Goal: Information Seeking & Learning: Find specific fact

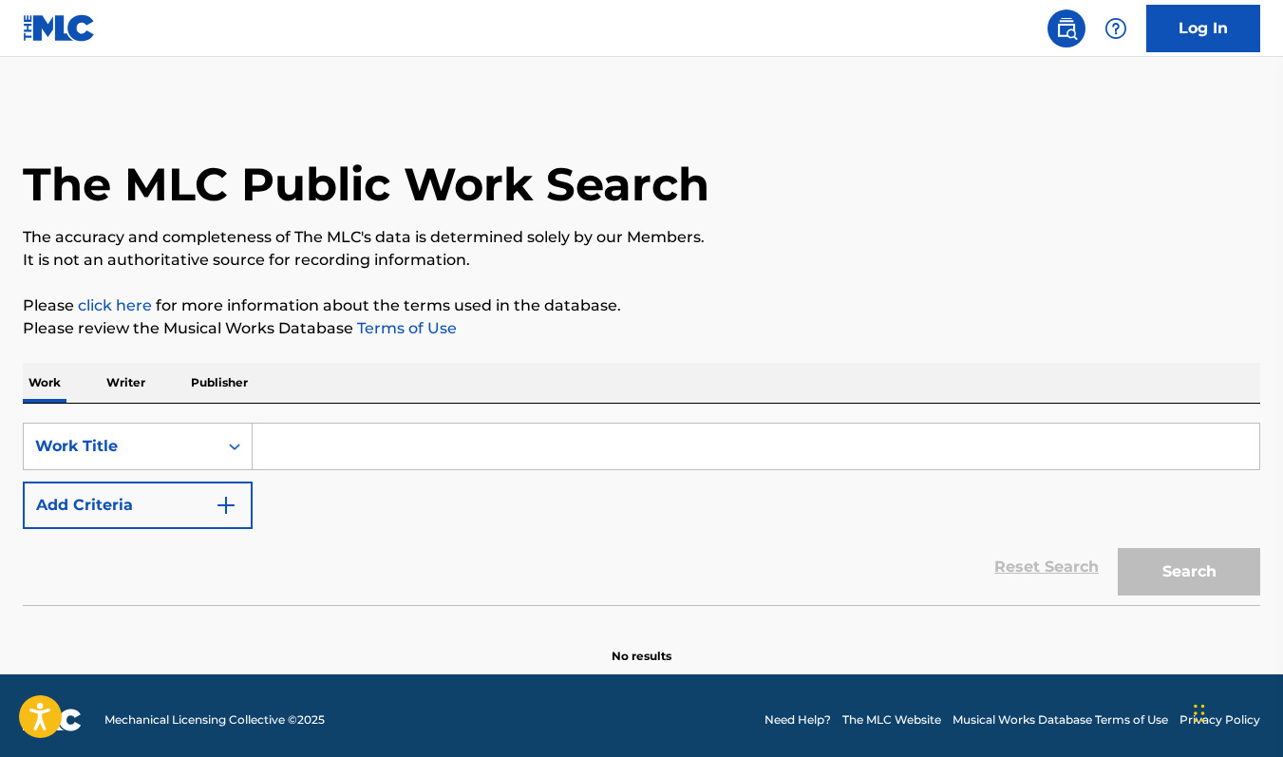
click at [123, 388] on p "Writer" at bounding box center [126, 383] width 50 height 40
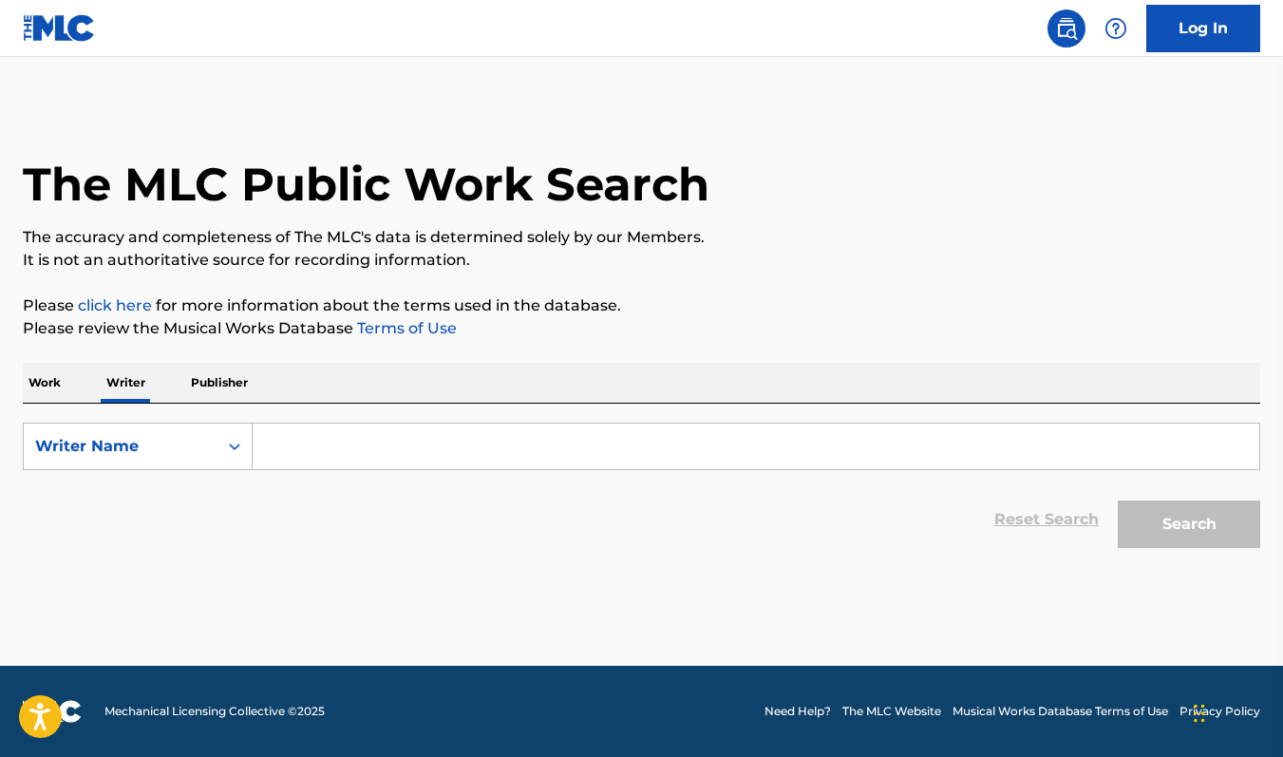
click at [400, 445] on input "Search Form" at bounding box center [756, 447] width 1007 height 46
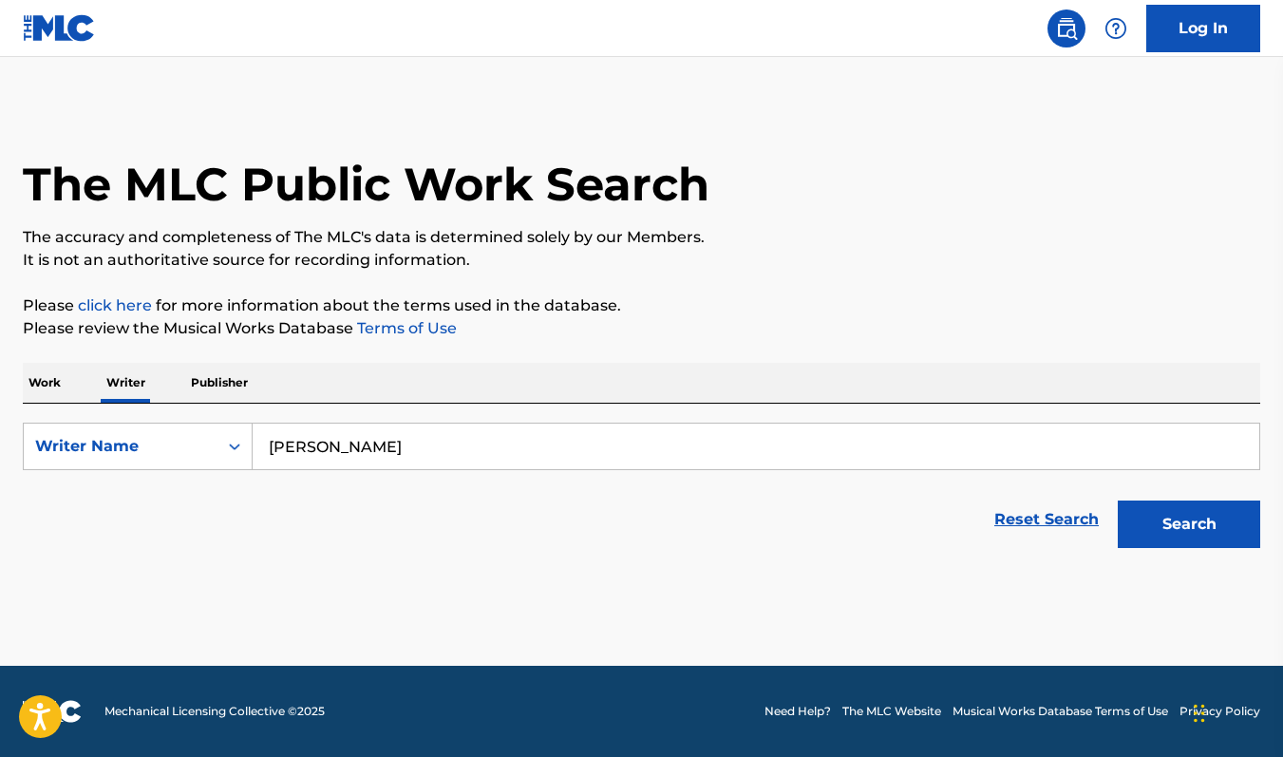
type input "[PERSON_NAME]"
click at [1207, 523] on button "Search" at bounding box center [1189, 524] width 142 height 47
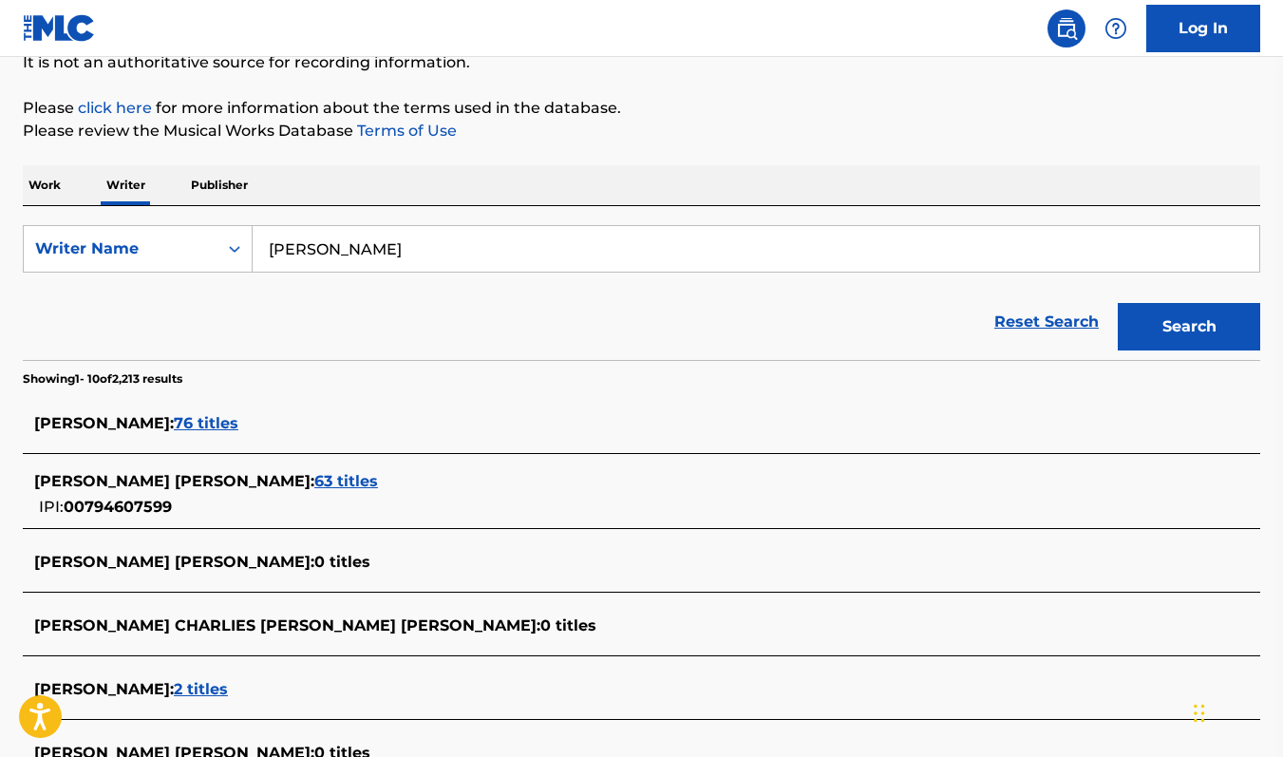
scroll to position [202, 0]
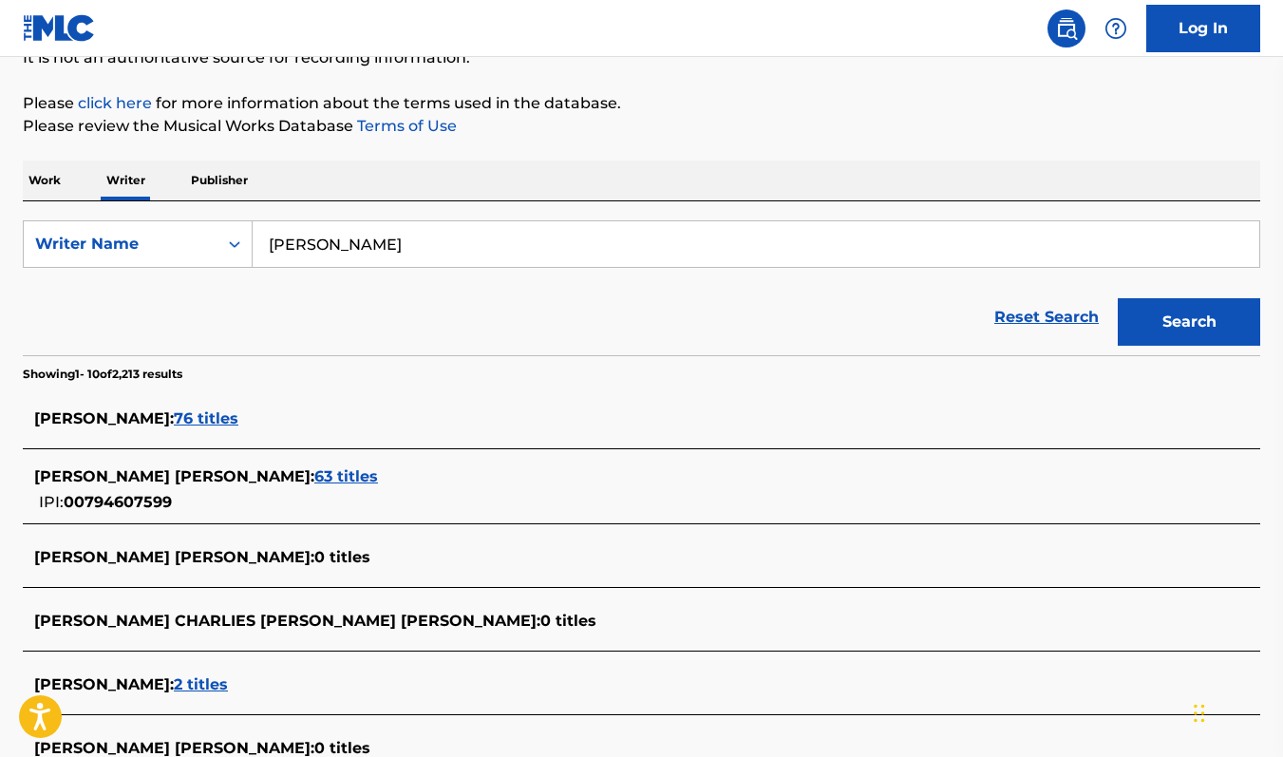
click at [378, 476] on span "63 titles" at bounding box center [346, 476] width 64 height 18
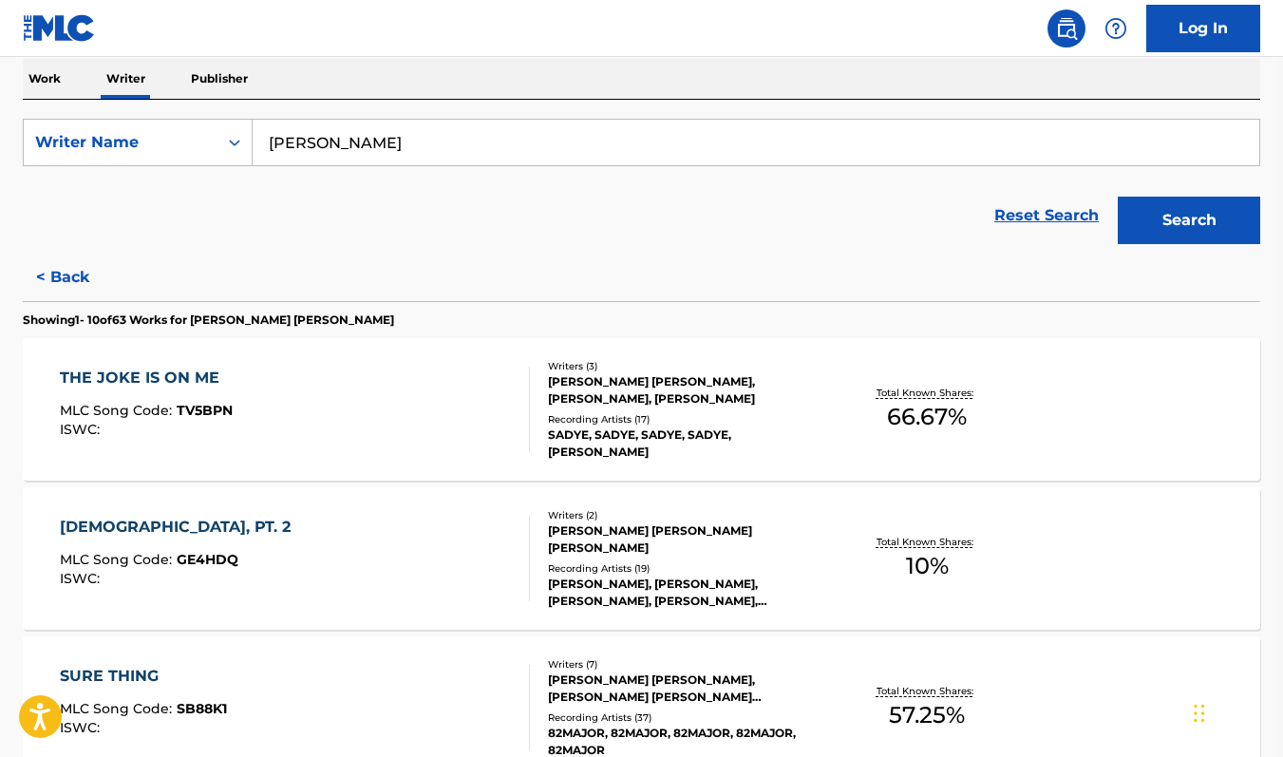
scroll to position [403, 0]
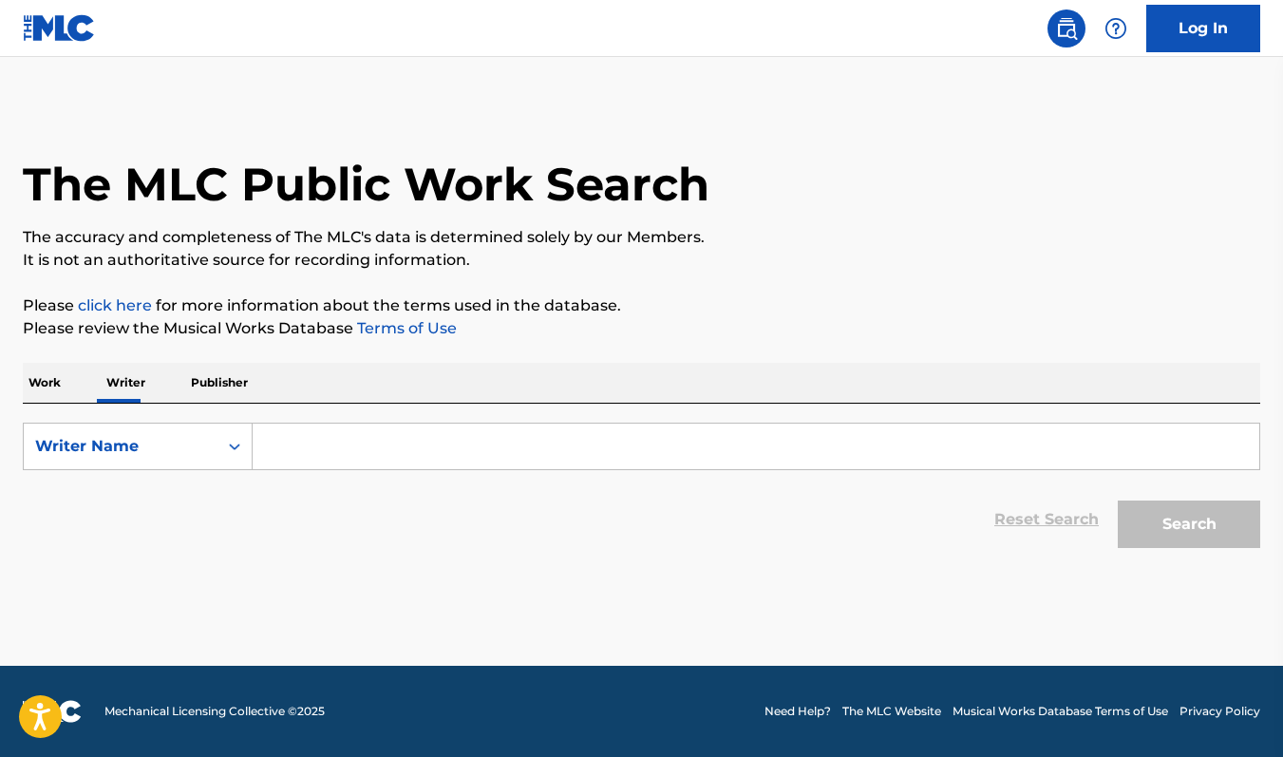
click at [320, 444] on input "Search Form" at bounding box center [756, 447] width 1007 height 46
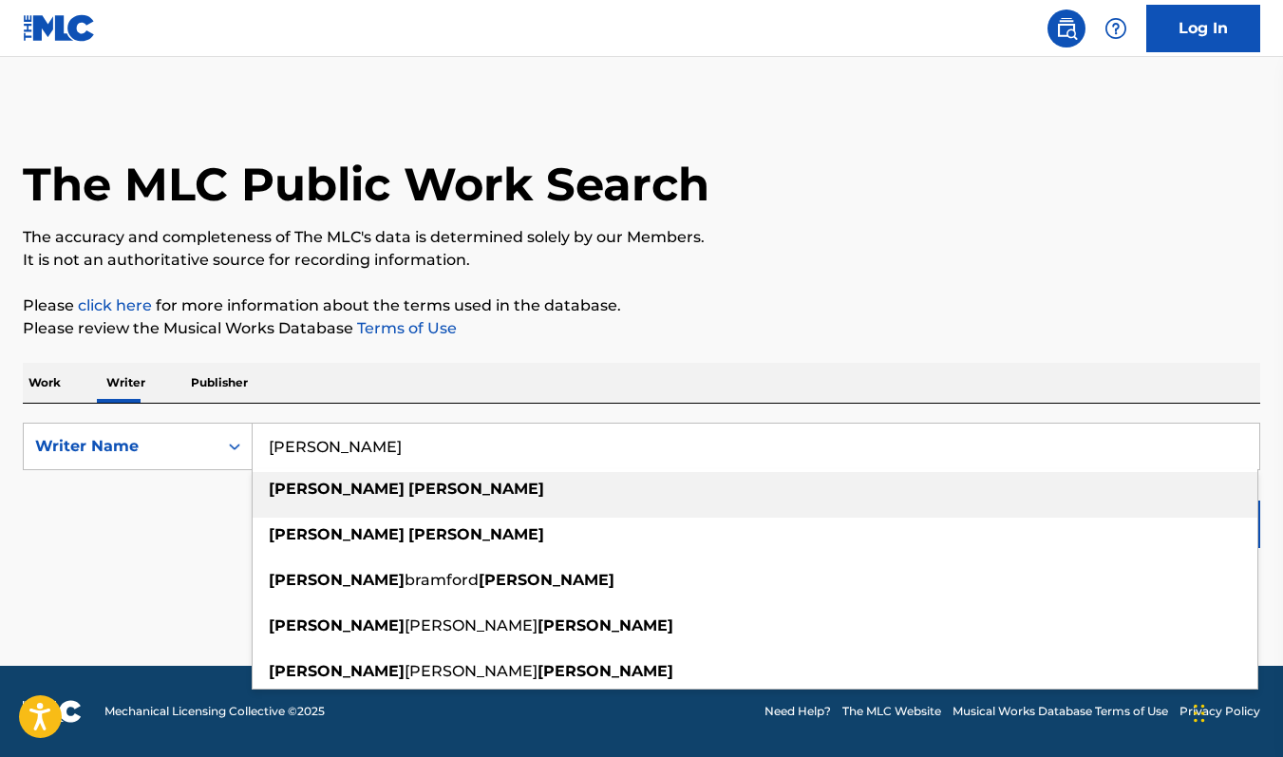
type input "[PERSON_NAME]"
click at [383, 483] on div "wyatt sanders" at bounding box center [755, 489] width 1005 height 34
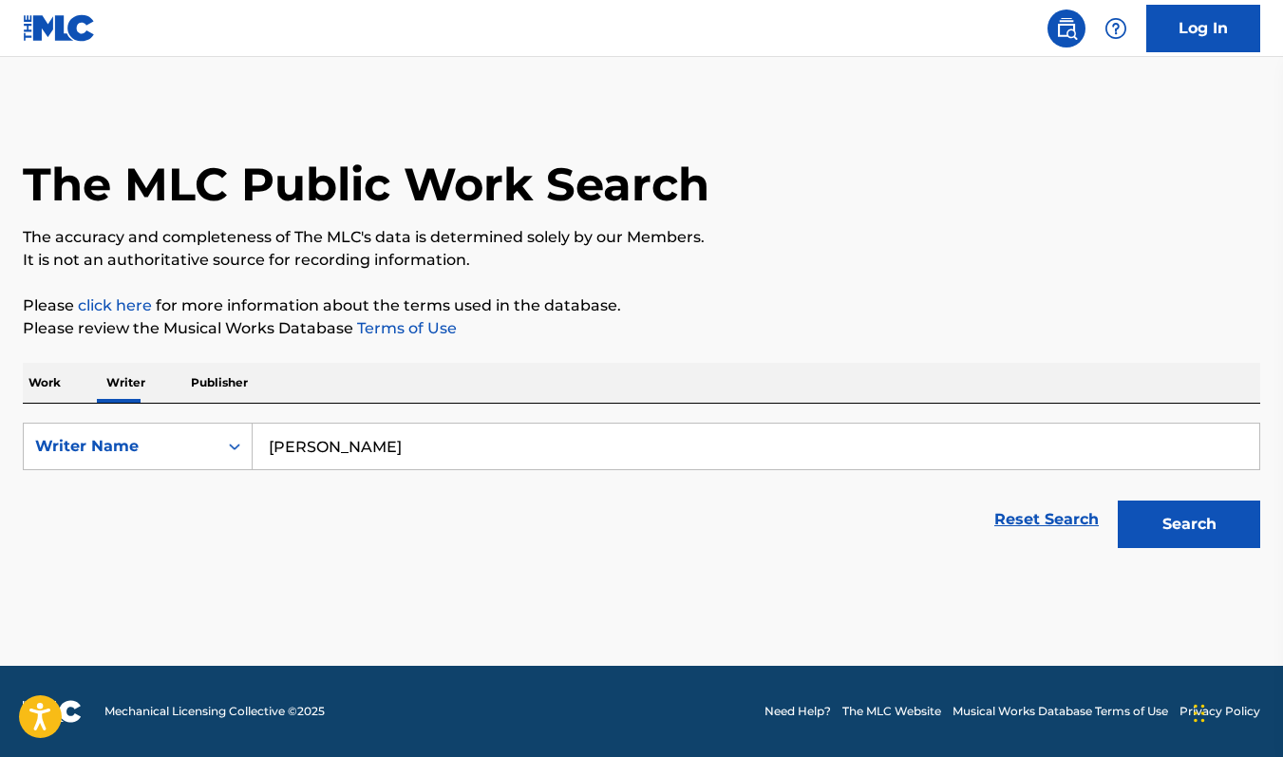
click at [1118, 501] on button "Search" at bounding box center [1189, 524] width 142 height 47
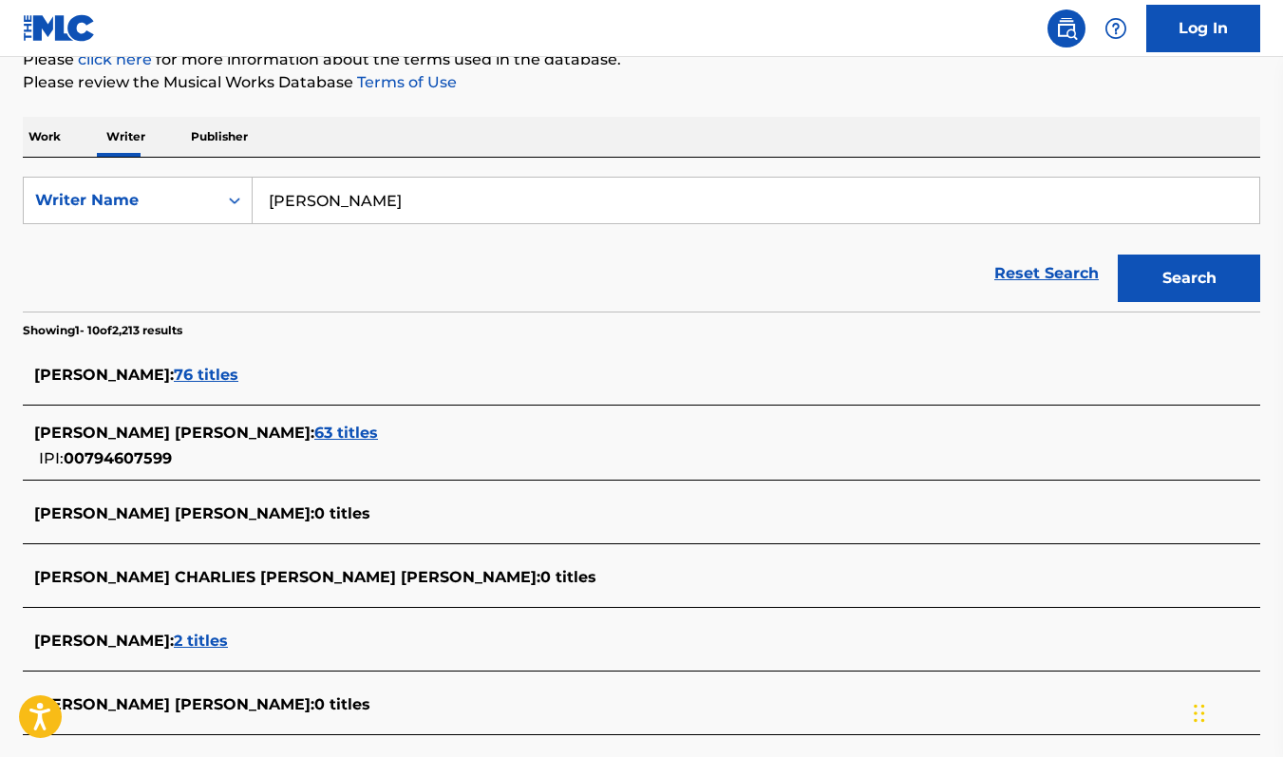
scroll to position [467, 0]
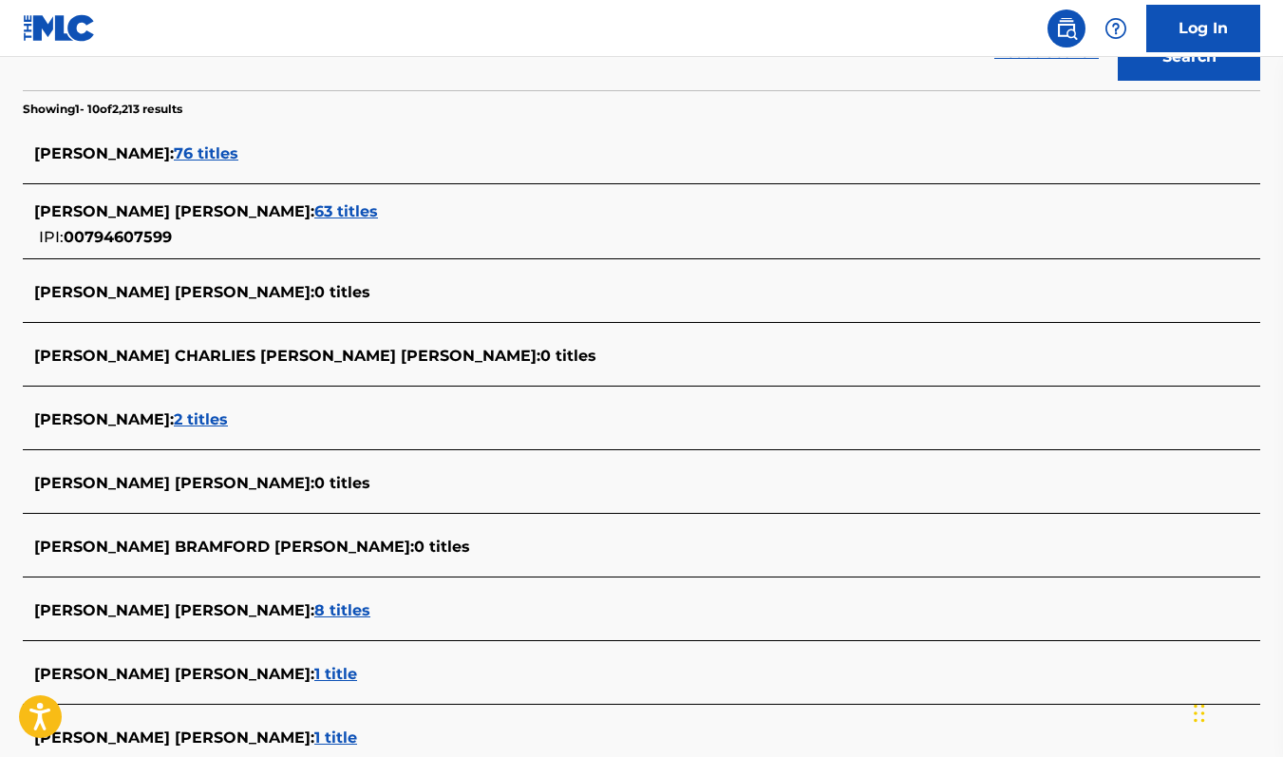
click at [375, 209] on span "63 titles" at bounding box center [346, 211] width 64 height 18
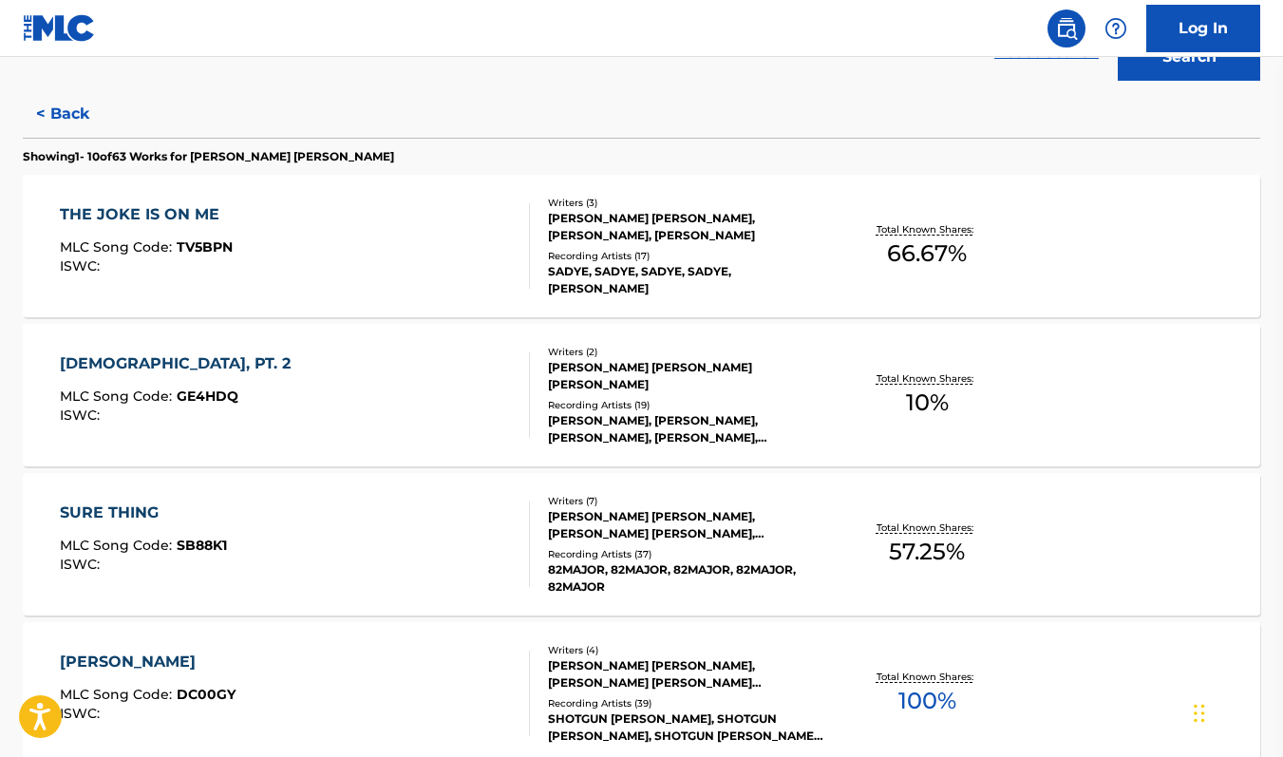
click at [381, 226] on div "THE JOKE IS ON ME MLC Song Code : TV5BPN ISWC :" at bounding box center [295, 245] width 470 height 85
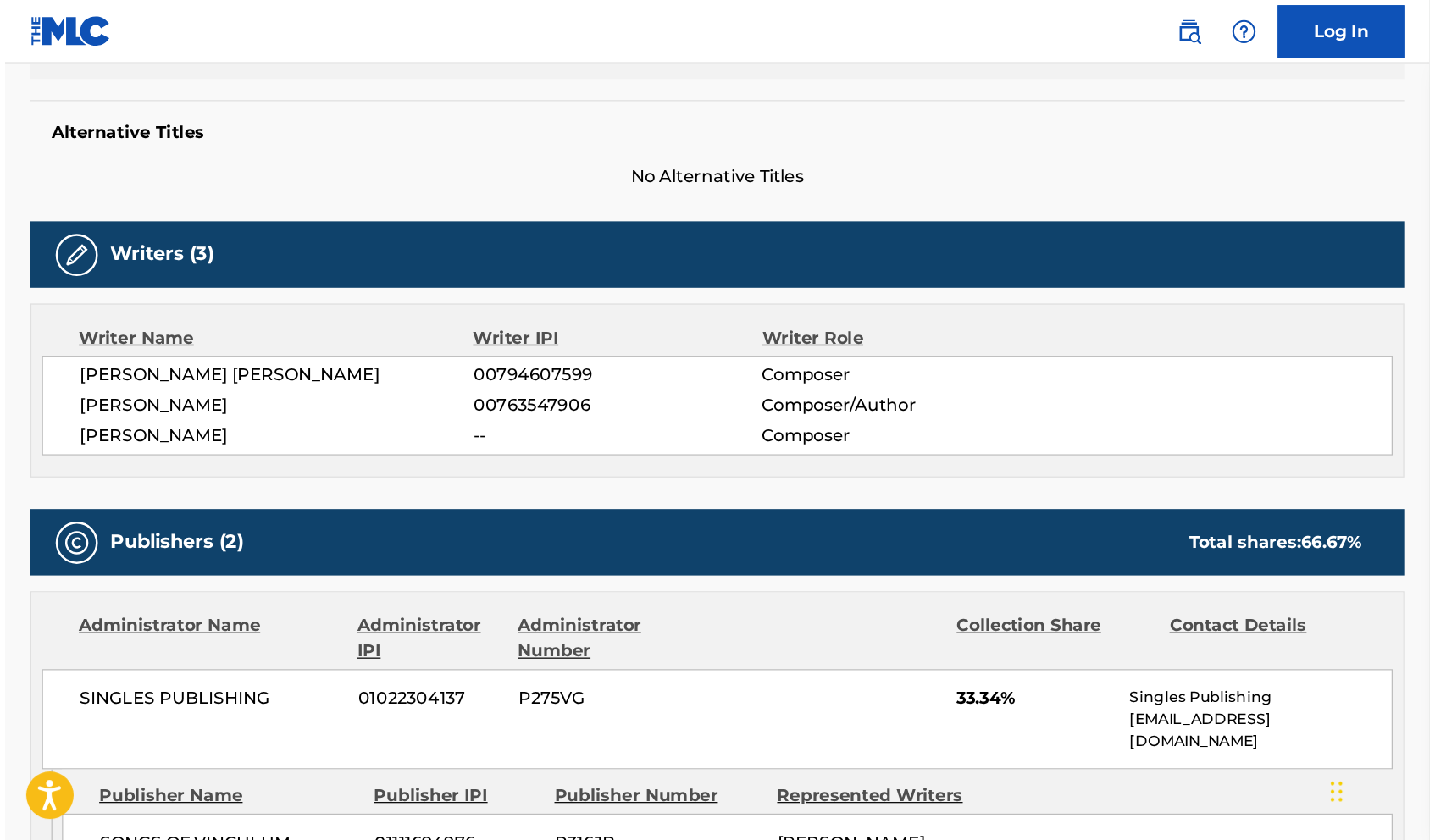
scroll to position [420, 0]
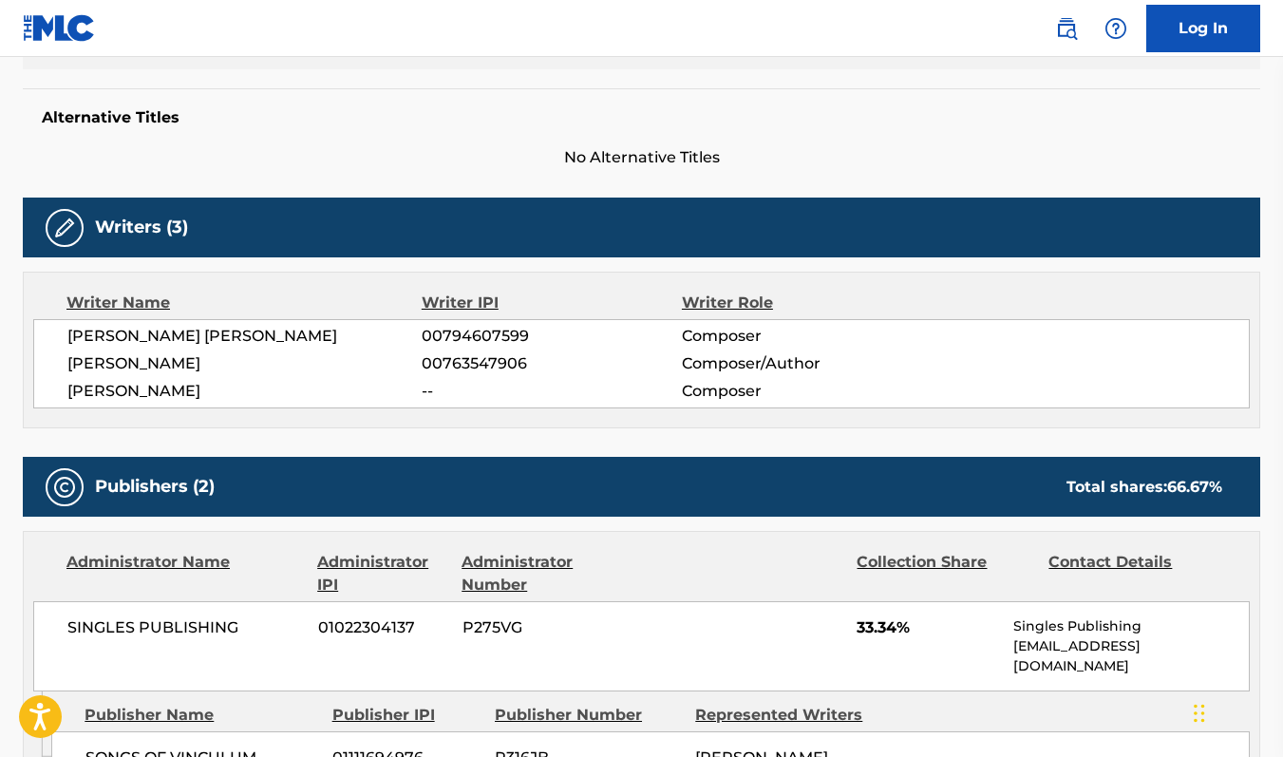
click at [464, 341] on span "00794607599" at bounding box center [552, 336] width 260 height 23
copy span "00794607599"
drag, startPoint x: 368, startPoint y: 332, endPoint x: 15, endPoint y: 332, distance: 352.4
click at [15, 332] on div "< Back to public search results Copy work link THE JOKE IS ON ME Work Detail Me…" at bounding box center [641, 717] width 1283 height 2169
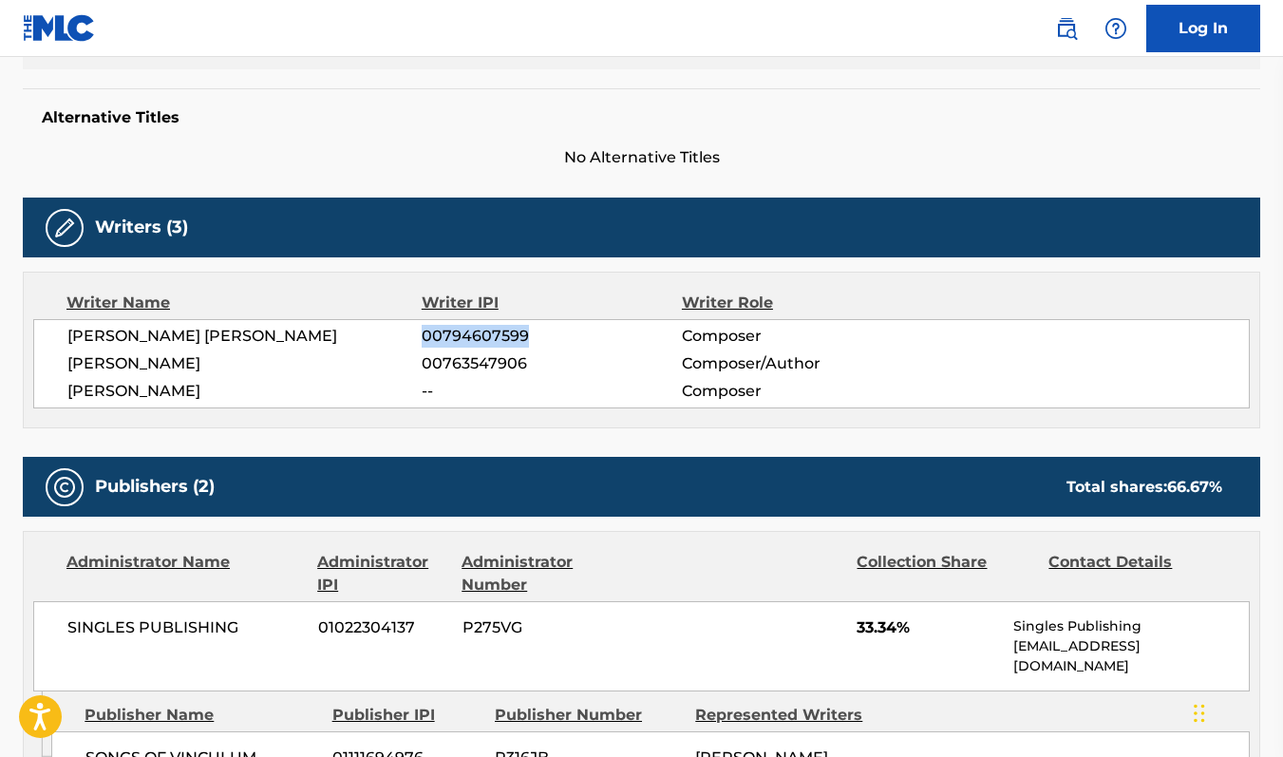
copy span "[PERSON_NAME] [PERSON_NAME]"
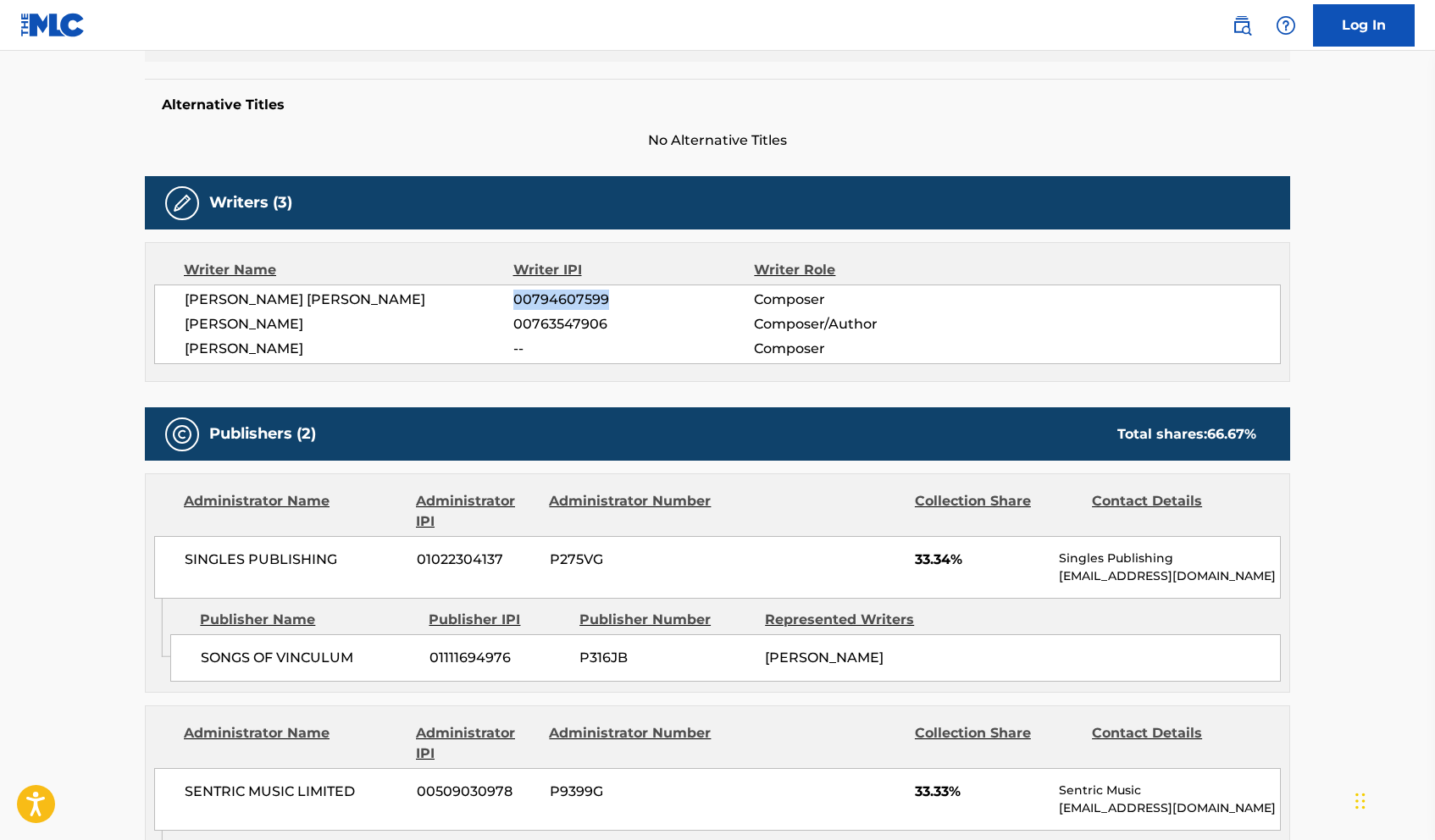
scroll to position [0, 0]
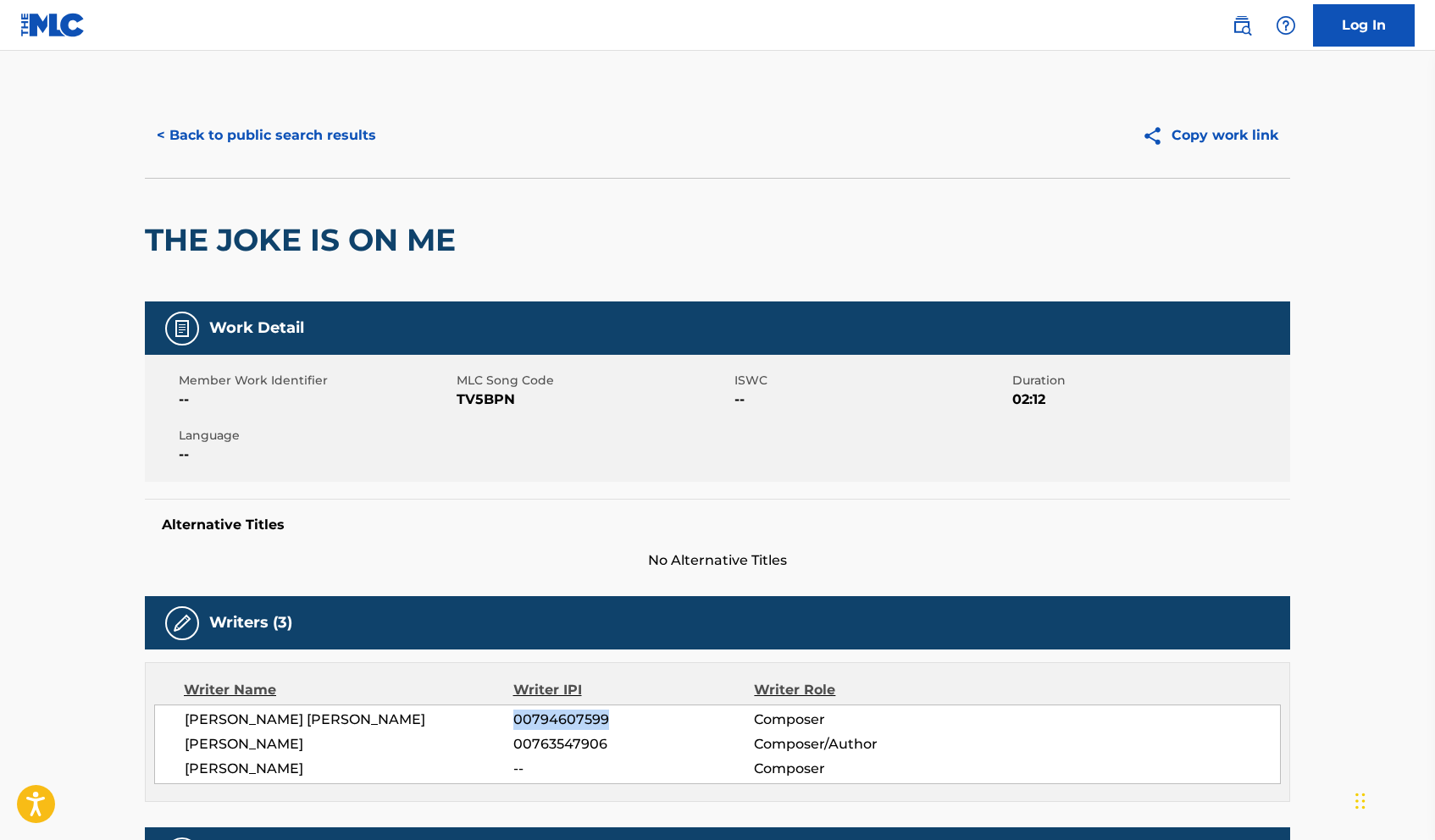
click at [314, 146] on button "< Back to public search results" at bounding box center [266, 135] width 243 height 42
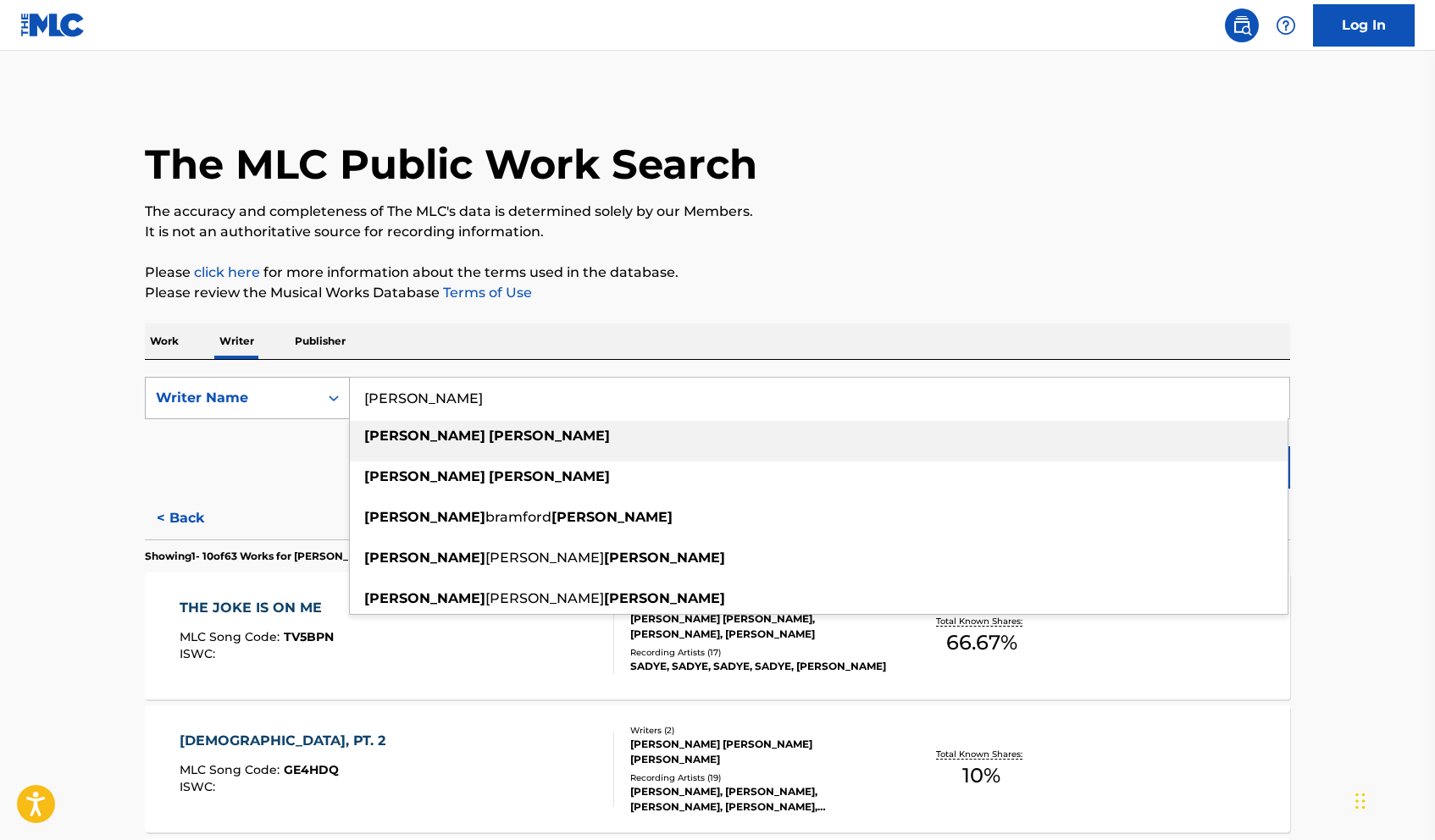
drag, startPoint x: 543, startPoint y: 402, endPoint x: 228, endPoint y: 402, distance: 315.0
click at [229, 402] on div "SearchWithCriteriac1bf89cf-3991-4df6-948e-9f8a75067a89 Writer Name wyatt sander…" at bounding box center [717, 398] width 1145 height 42
paste input "JATERRIAN HUDSON"
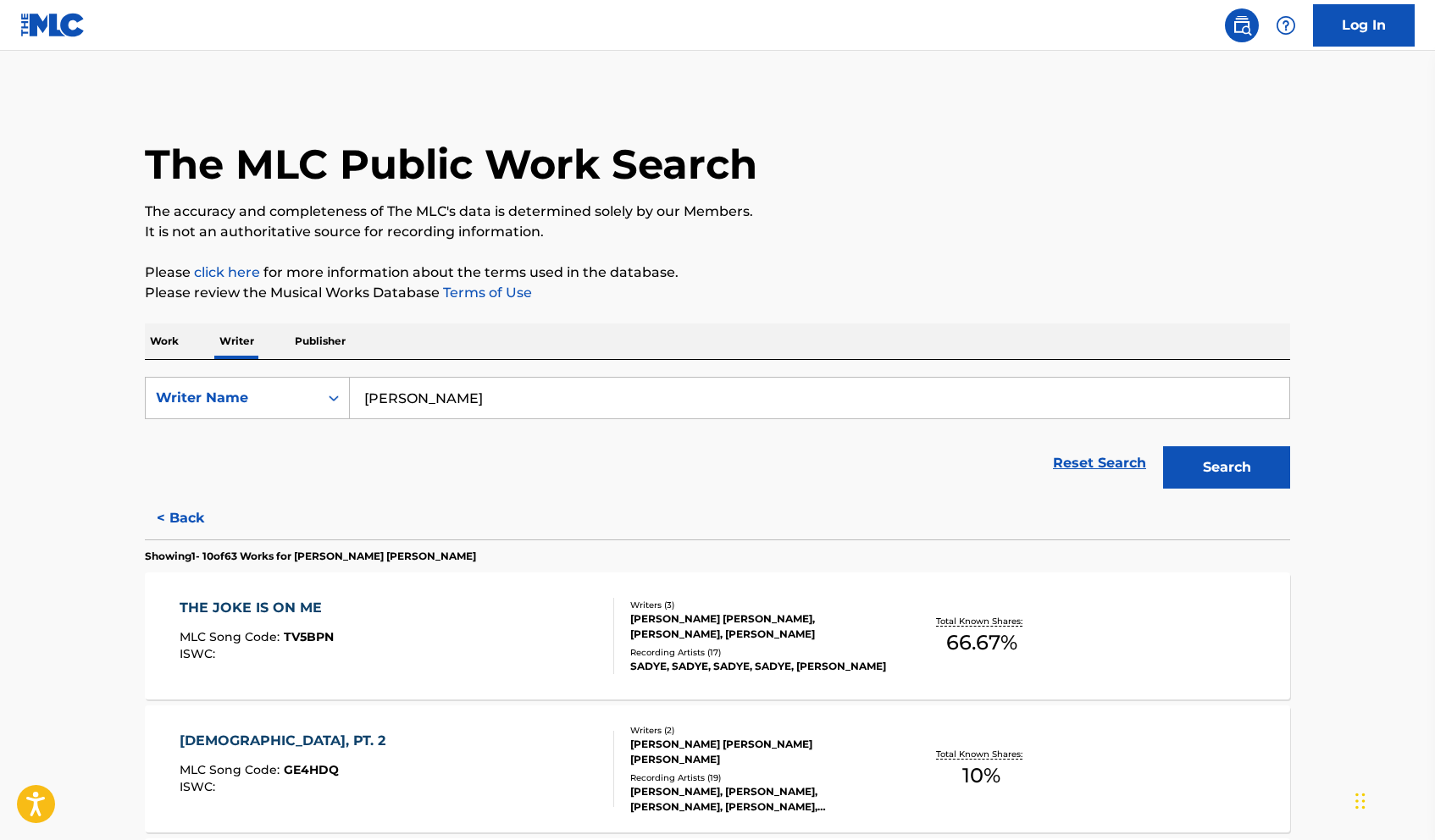
type input "jaterrian hudson"
click at [1143, 447] on button "Search" at bounding box center [1226, 467] width 127 height 42
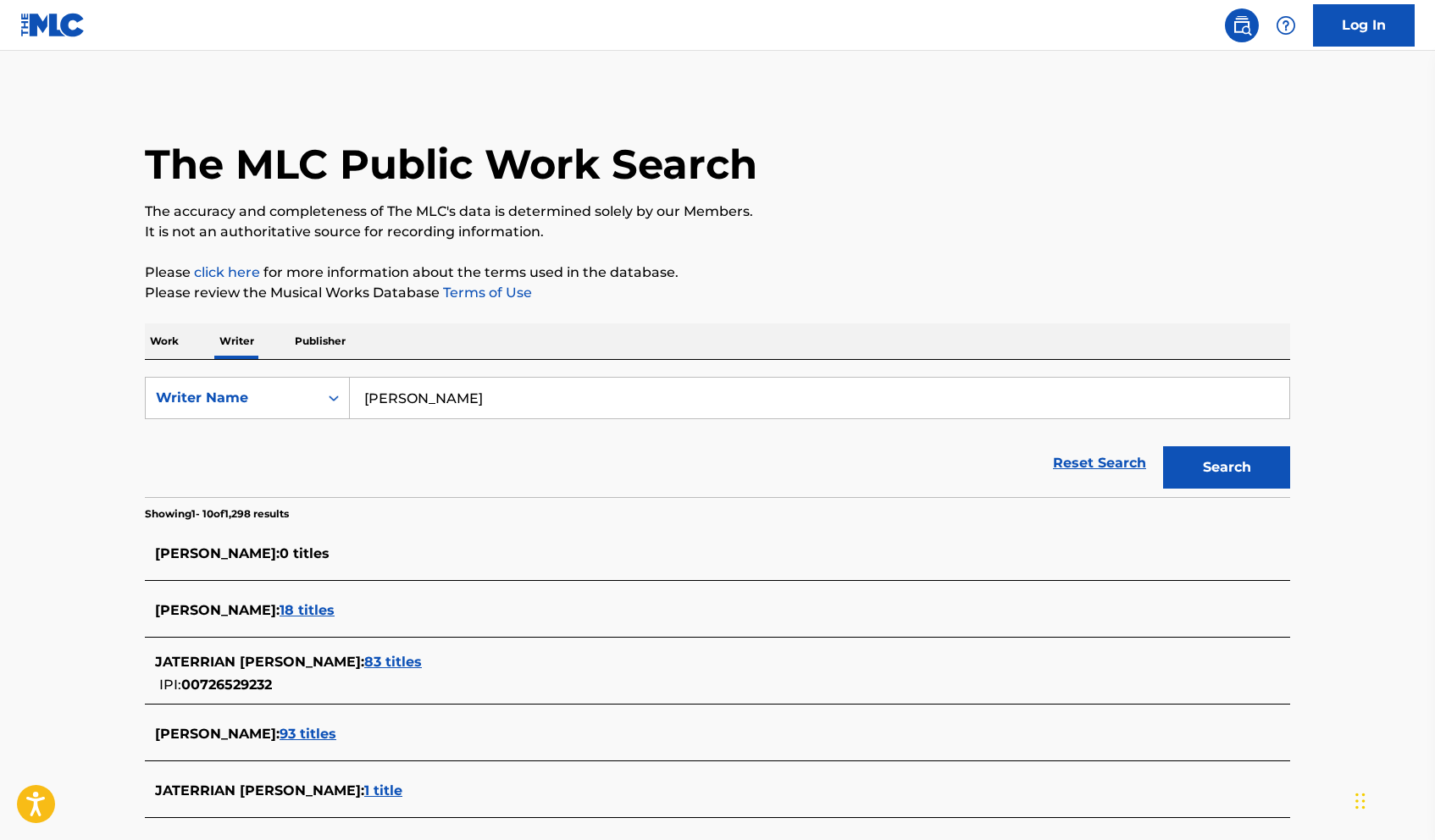
scroll to position [134, 0]
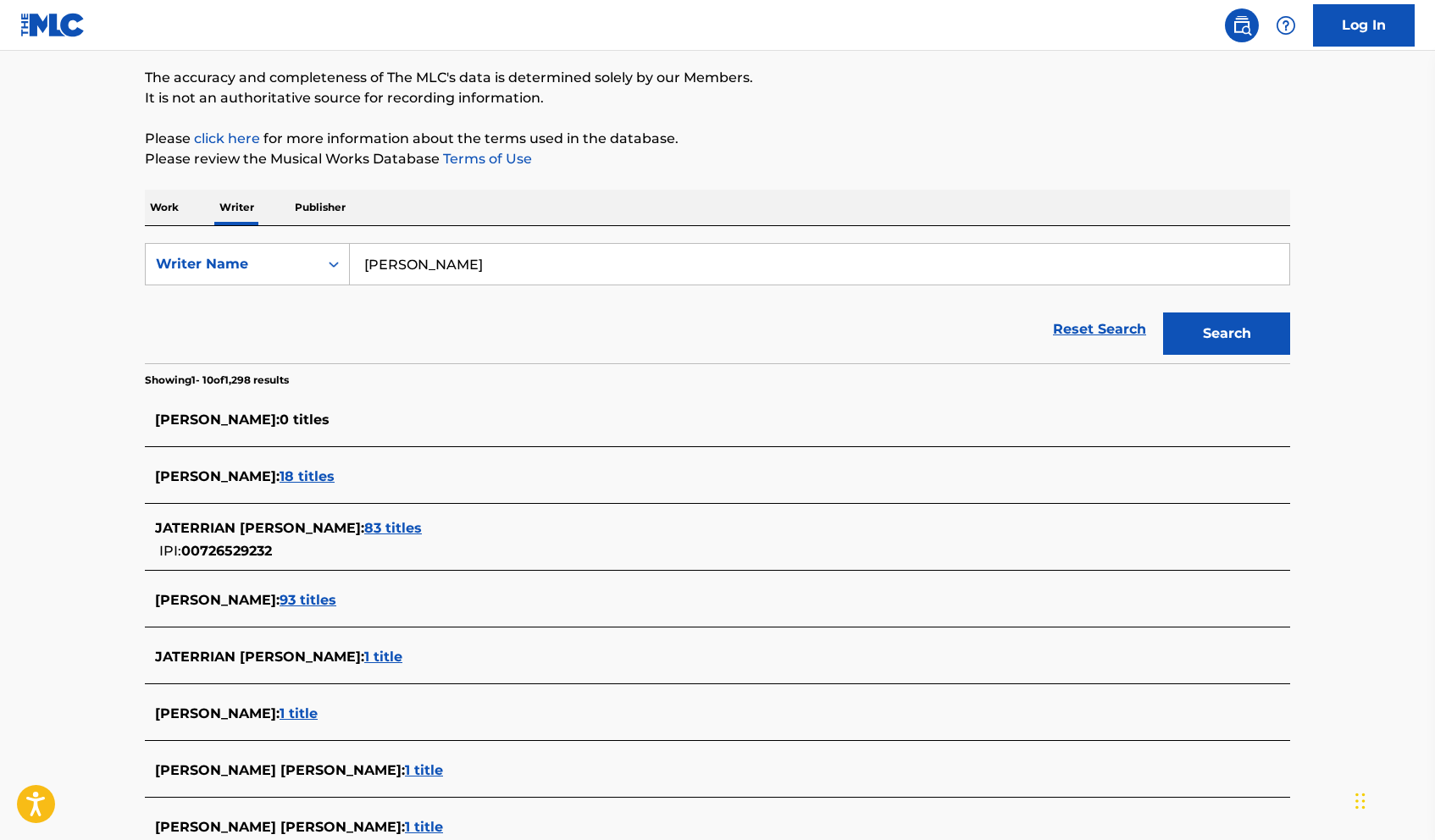
click at [403, 532] on span "83 titles" at bounding box center [392, 528] width 58 height 16
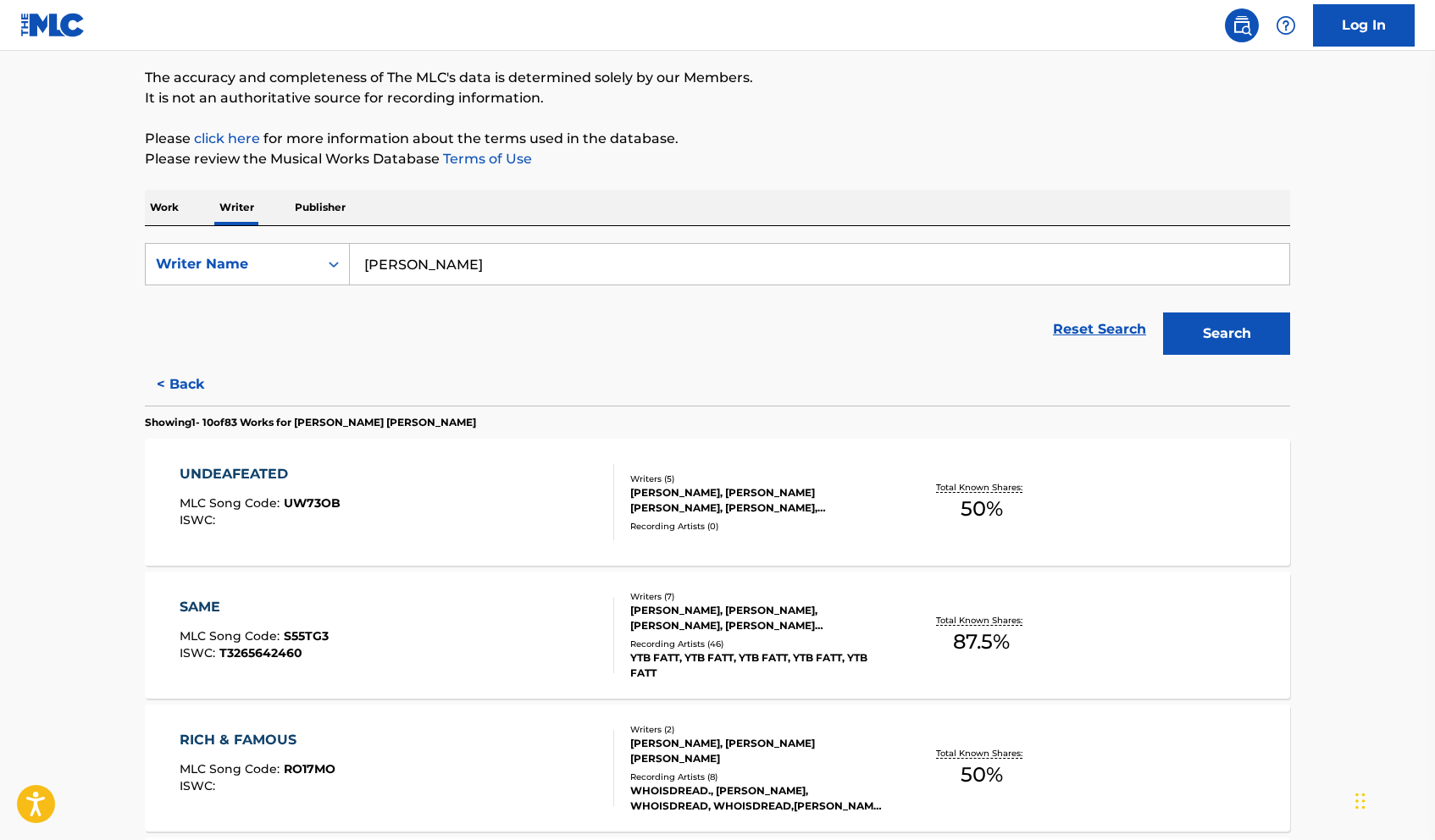
click at [644, 468] on div "UNDEAFEATED MLC Song Code : UW73OB ISWC : Writers ( 5 ) GARY RAFAEL HILL, JATER…" at bounding box center [717, 502] width 1145 height 127
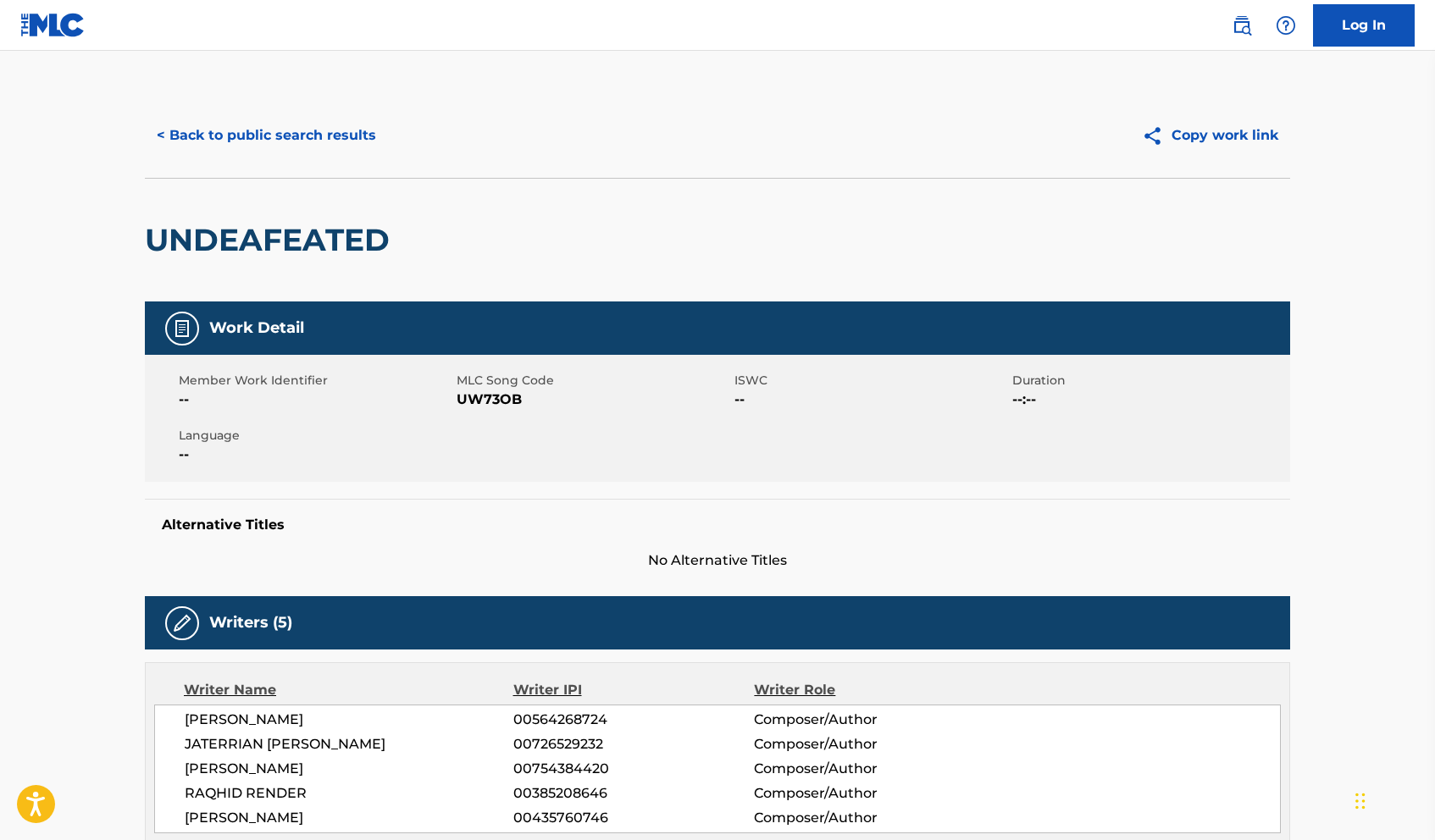
scroll to position [518, 0]
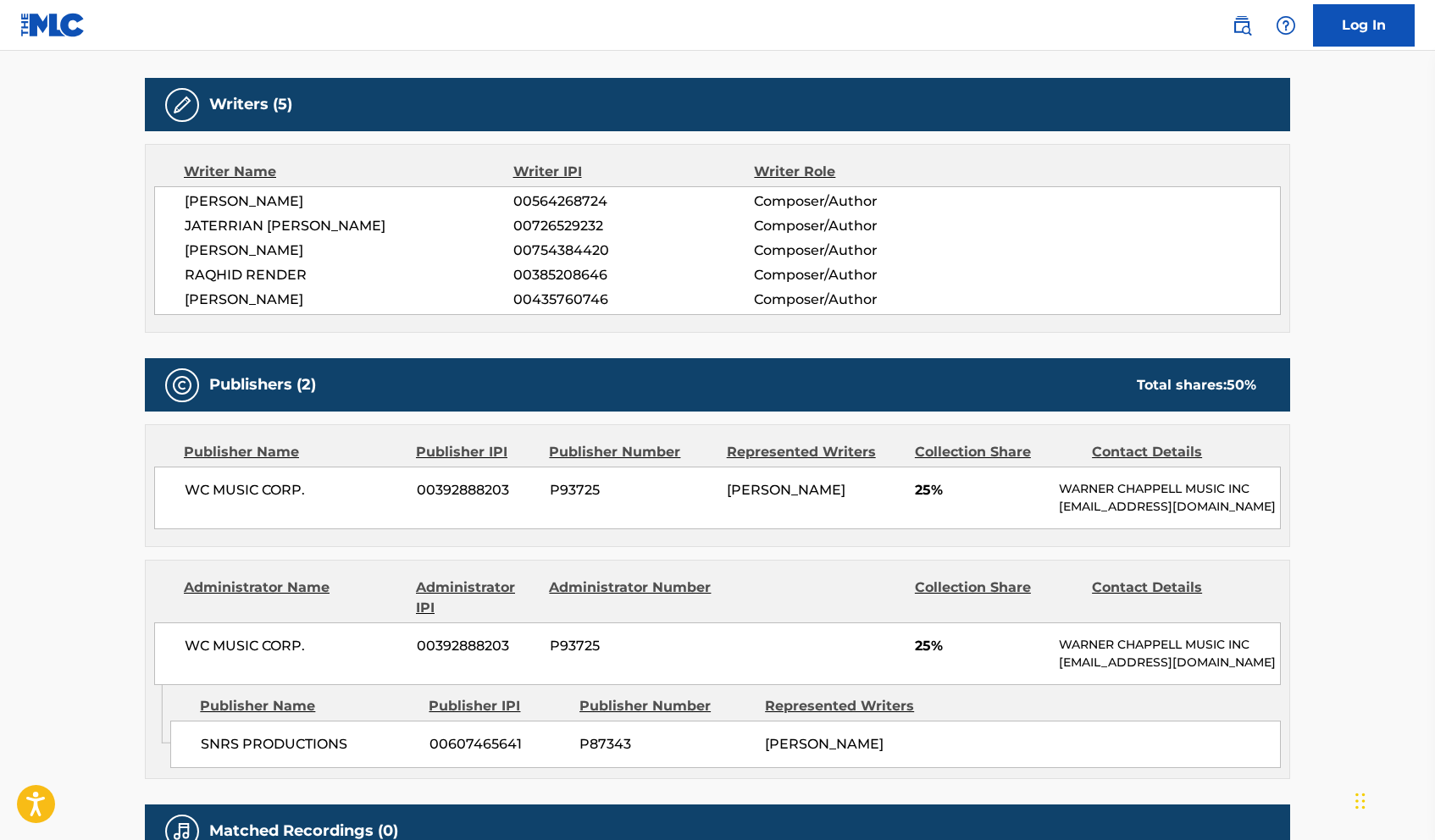
click at [532, 239] on div "GARY RAFAEL HILL 00564268724 Composer/Author JATERRIAN LETRELLE HUDSON 00726529…" at bounding box center [717, 251] width 1126 height 128
click at [532, 228] on span "00726529232" at bounding box center [634, 226] width 241 height 21
copy span "00726529232"
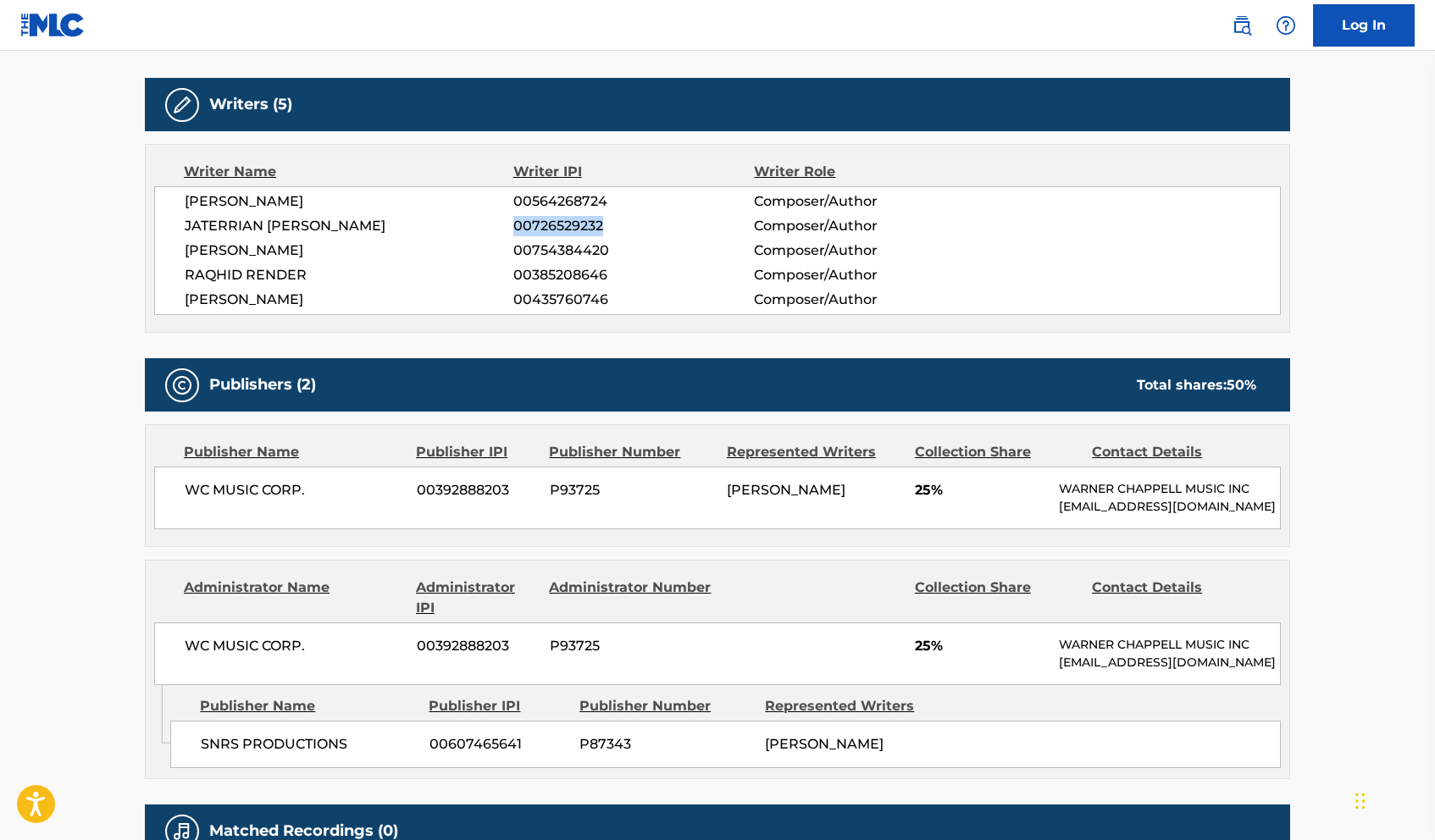
drag, startPoint x: 412, startPoint y: 222, endPoint x: 169, endPoint y: 222, distance: 243.0
click at [169, 222] on div "GARY RAFAEL HILL 00564268724 Composer/Author JATERRIAN LETRELLE HUDSON 00726529…" at bounding box center [717, 251] width 1126 height 128
copy span "JATERRIAN LETRELLE HUDSON"
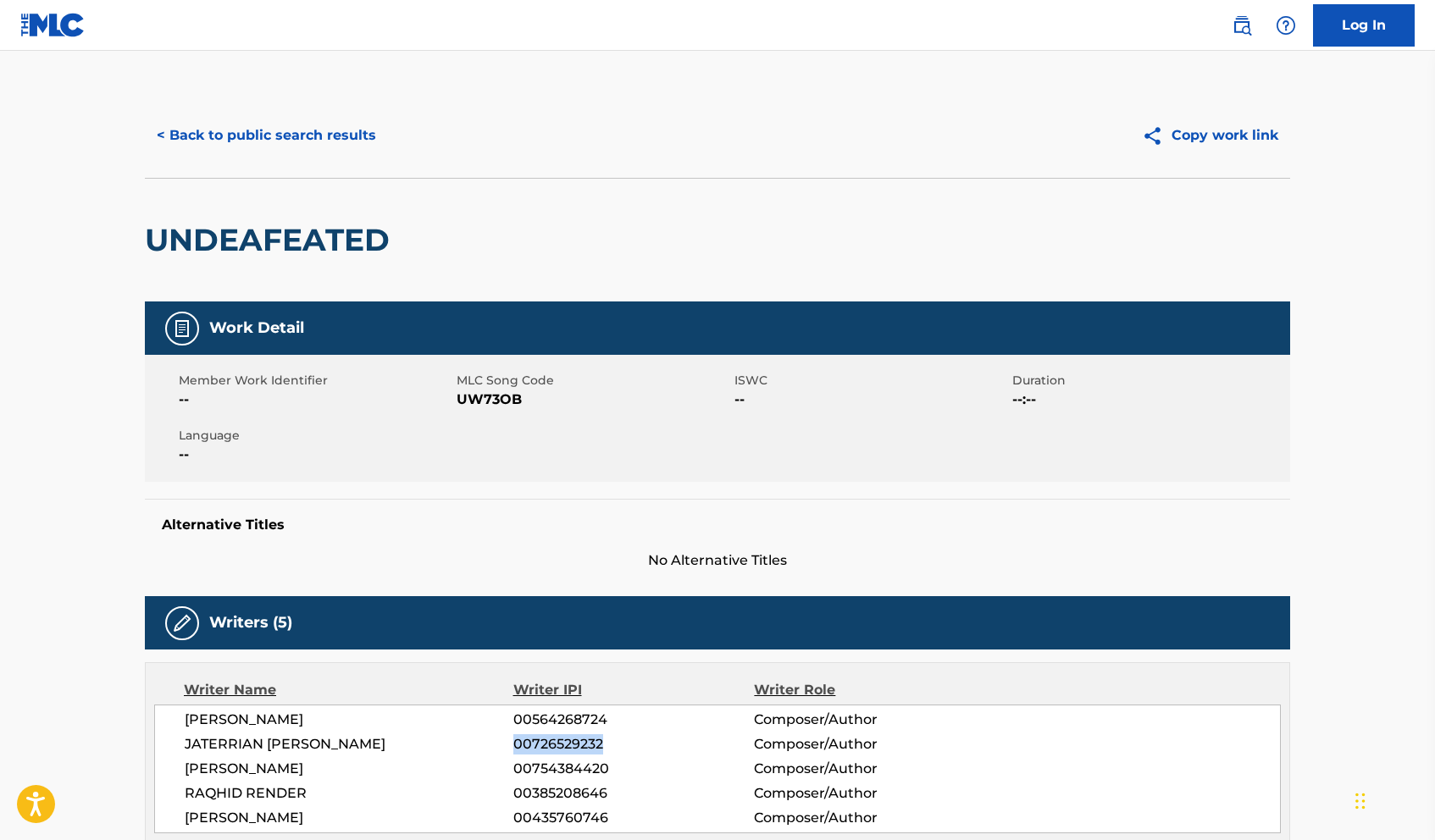
click at [312, 136] on button "< Back to public search results" at bounding box center [266, 135] width 243 height 42
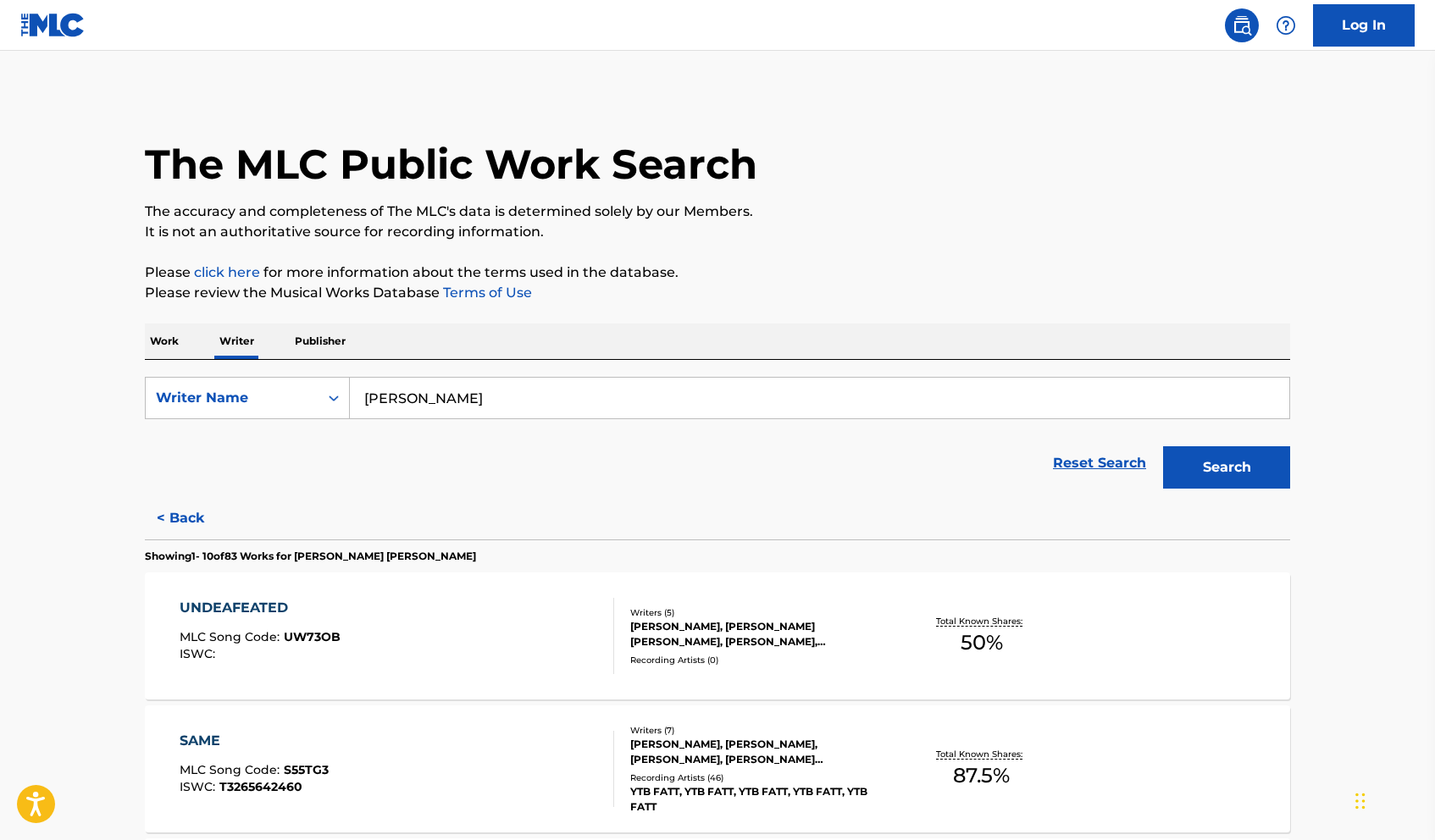
click at [503, 399] on input "jaterrian hudson" at bounding box center [819, 399] width 939 height 41
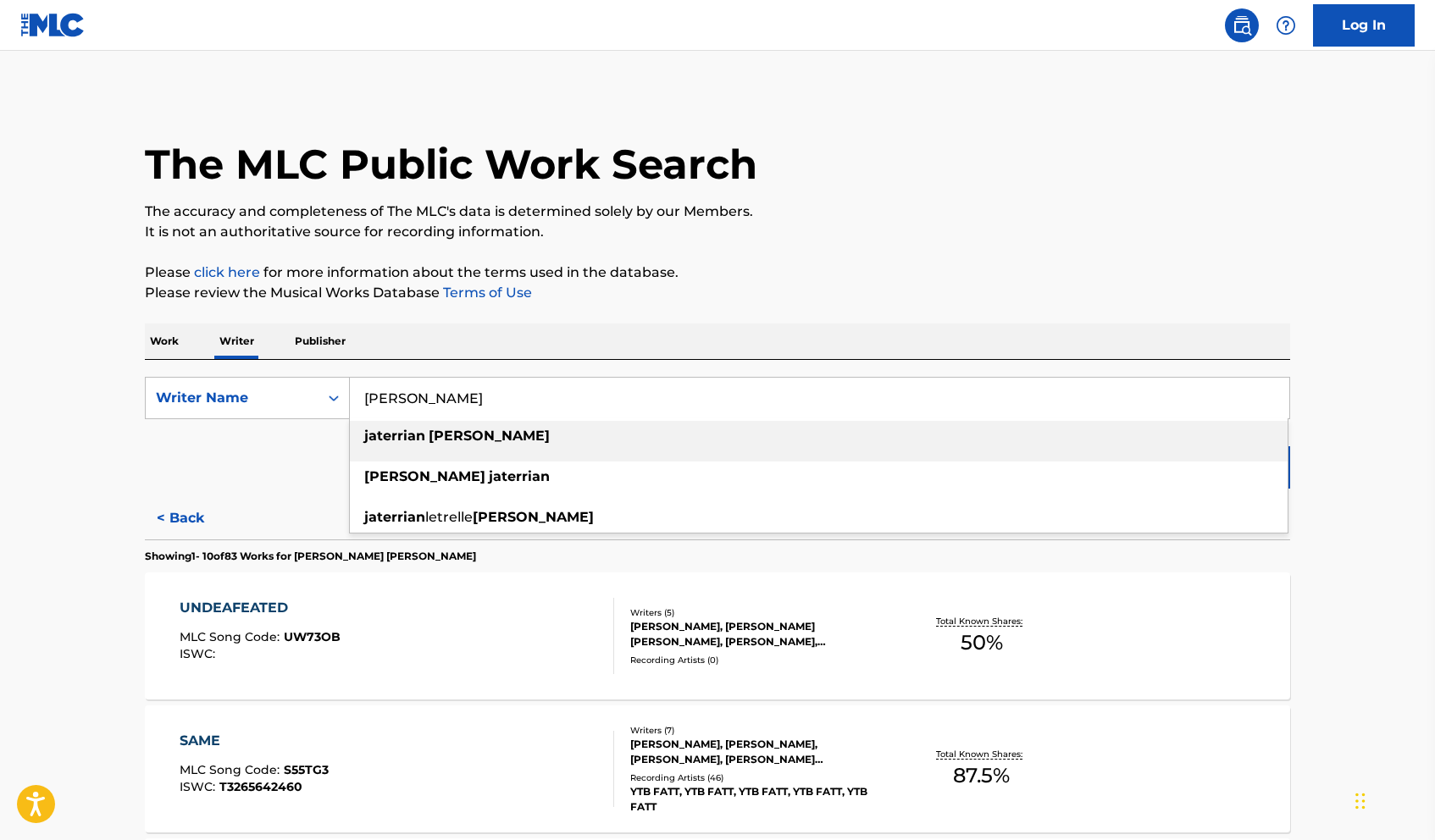
click at [170, 343] on p "Work" at bounding box center [164, 342] width 39 height 36
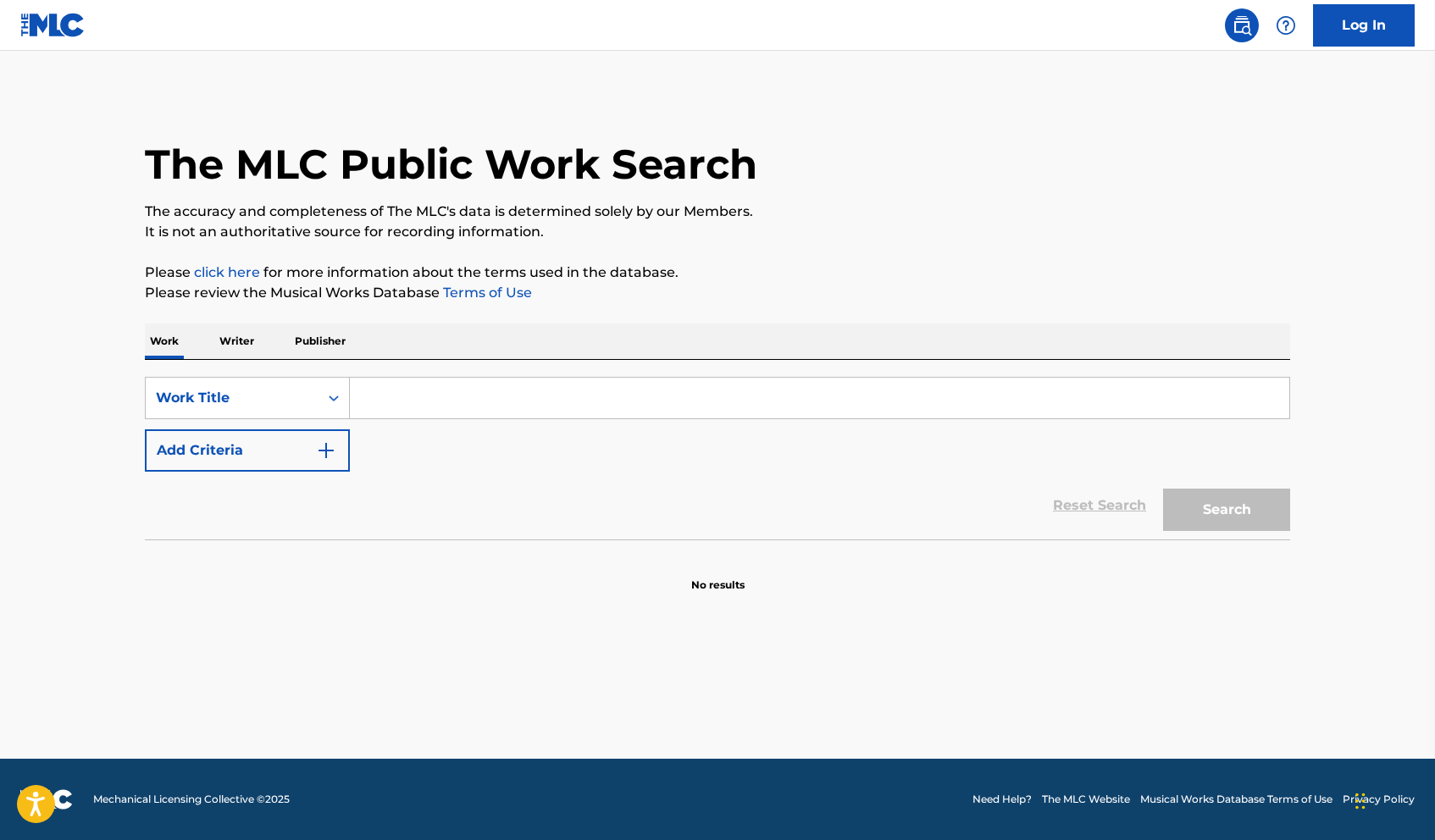
click at [479, 393] on input "Search Form" at bounding box center [819, 399] width 939 height 41
paste input "U SELLIN DOPE"
type input "u sellin dope"
click at [1143, 503] on link "Reset Search" at bounding box center [1099, 506] width 110 height 37
click at [852, 373] on div "SearchWithCriteria419cfa30-fa96-4172-acfe-48480c2cf64d Work Title Add Criteria …" at bounding box center [717, 449] width 1145 height 179
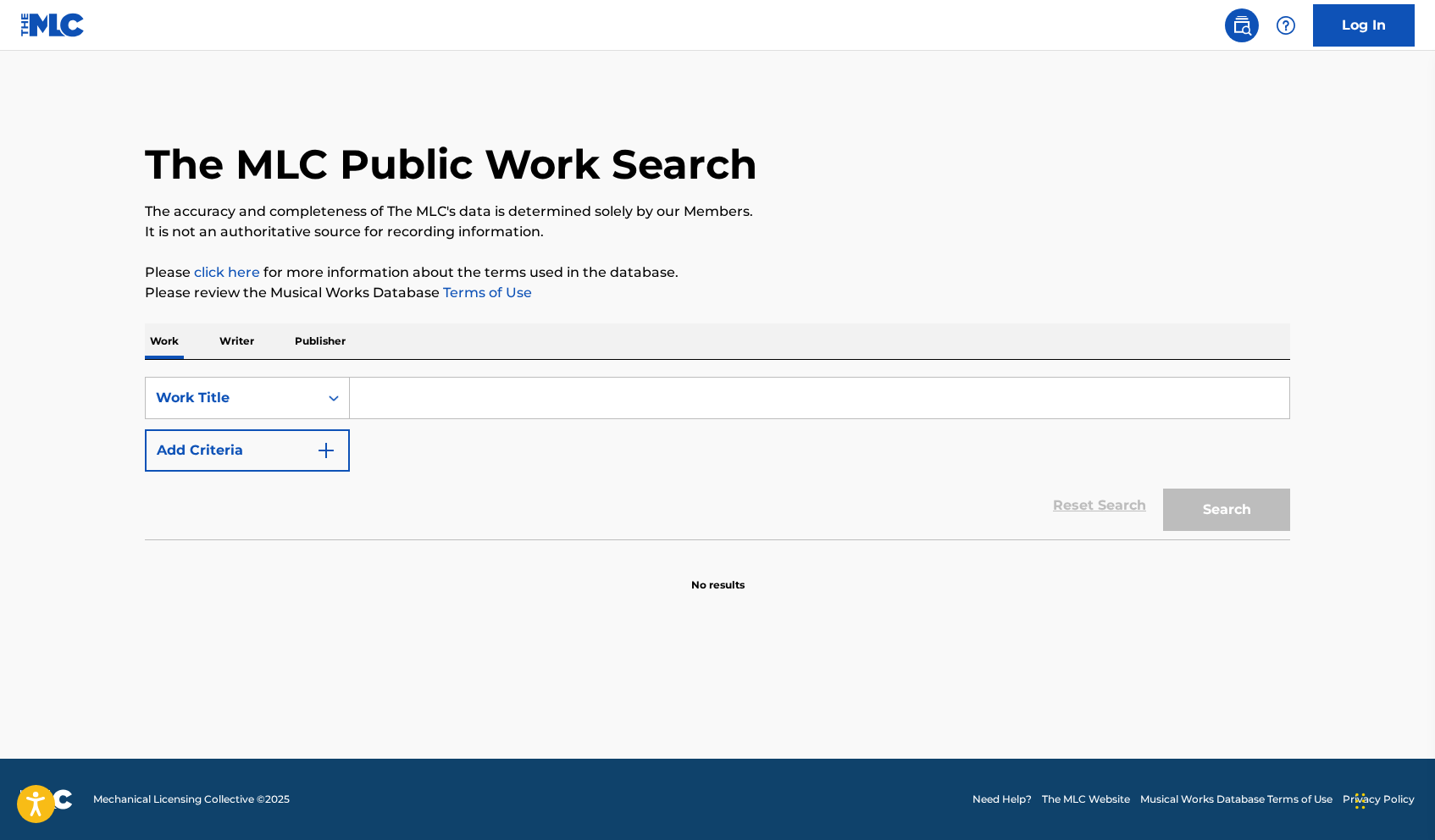
click at [852, 386] on input "Search Form" at bounding box center [819, 399] width 939 height 41
paste input "U SELLIN DOPE"
type input "U SELLIN DOPE"
click at [1143, 500] on button "Search" at bounding box center [1226, 509] width 127 height 42
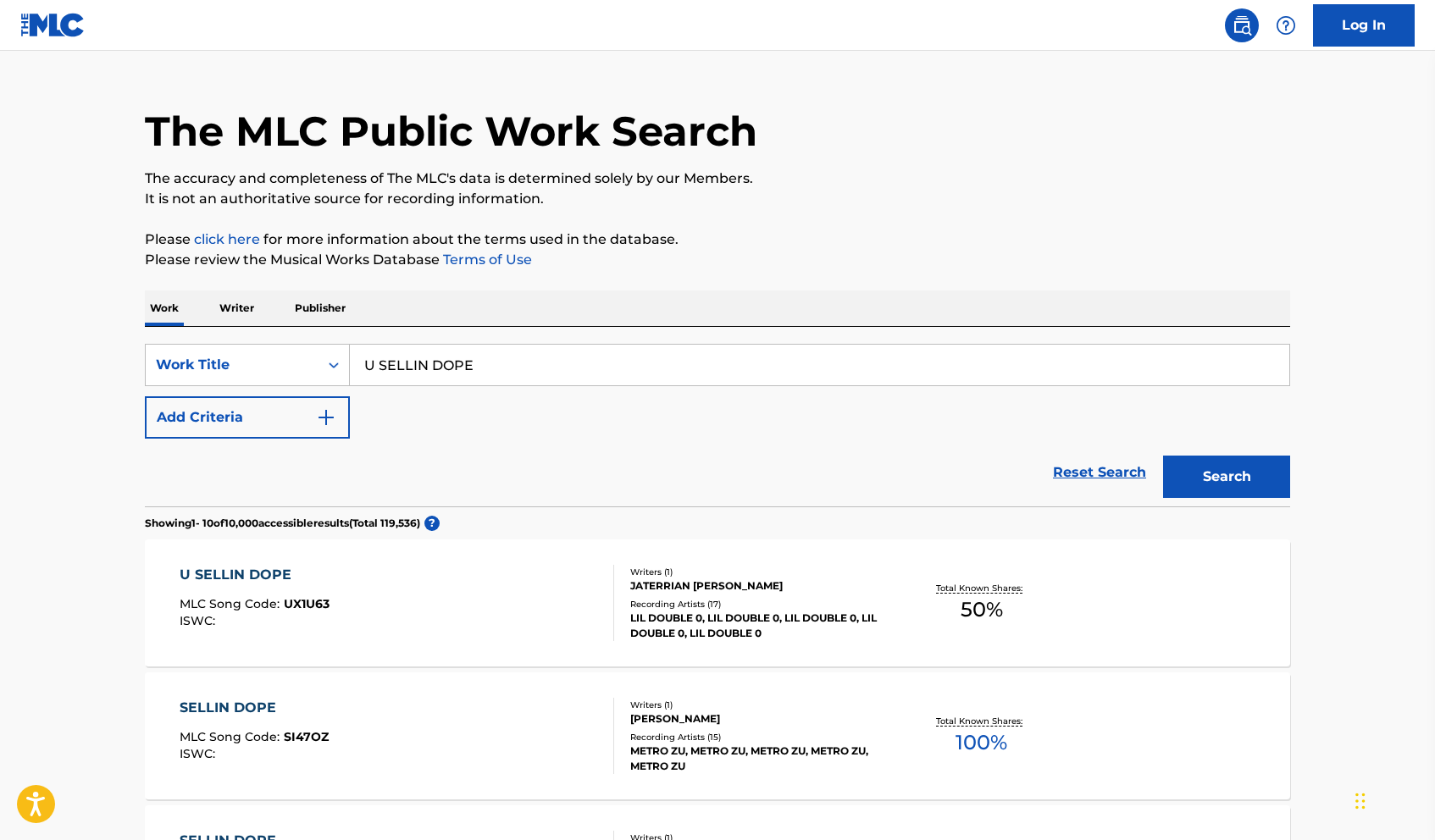
scroll to position [43, 0]
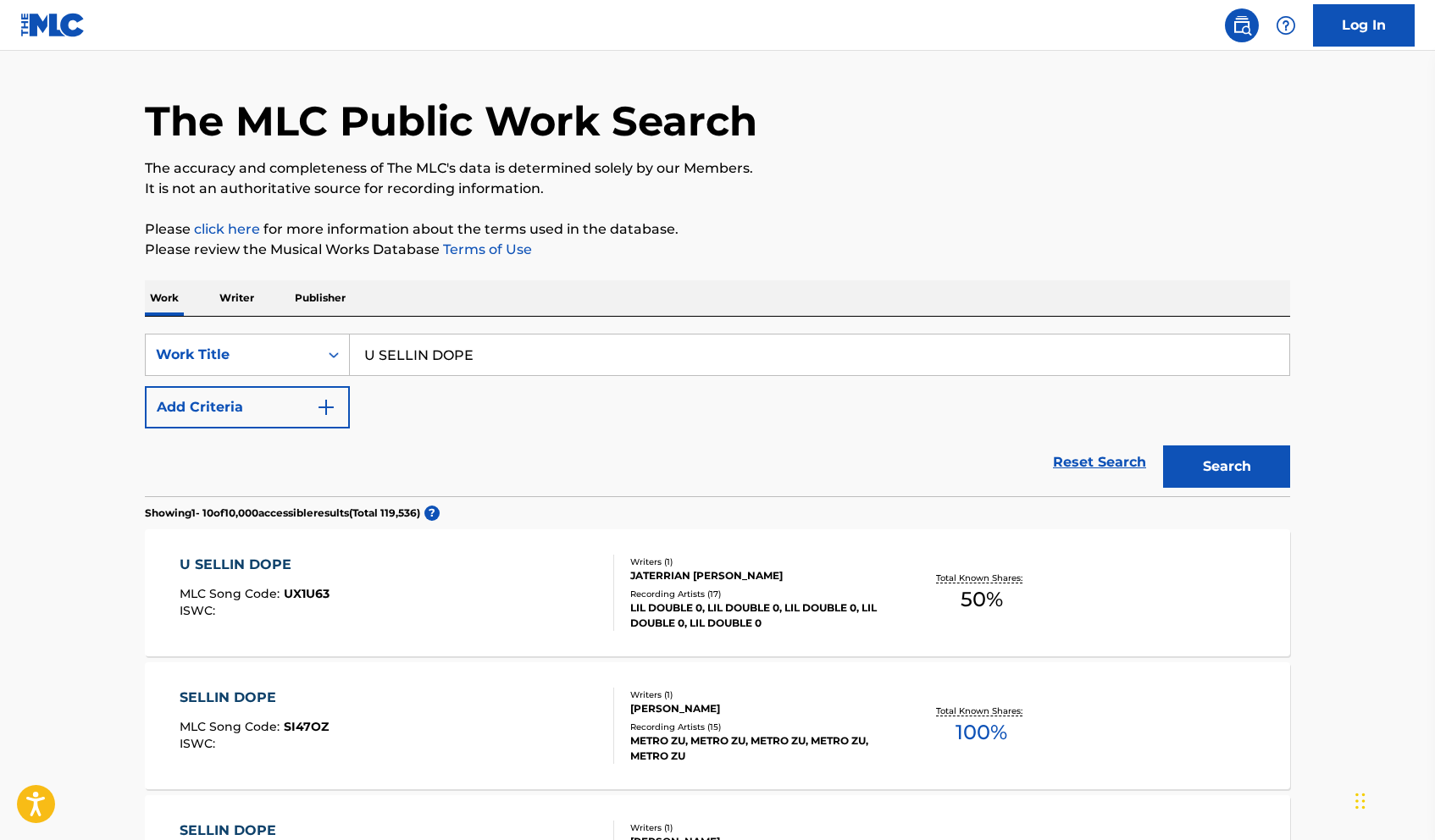
click at [632, 619] on div "LIL DOUBLE 0, LIL DOUBLE 0, LIL DOUBLE 0, LIL DOUBLE 0, LIL DOUBLE 0" at bounding box center [758, 615] width 256 height 30
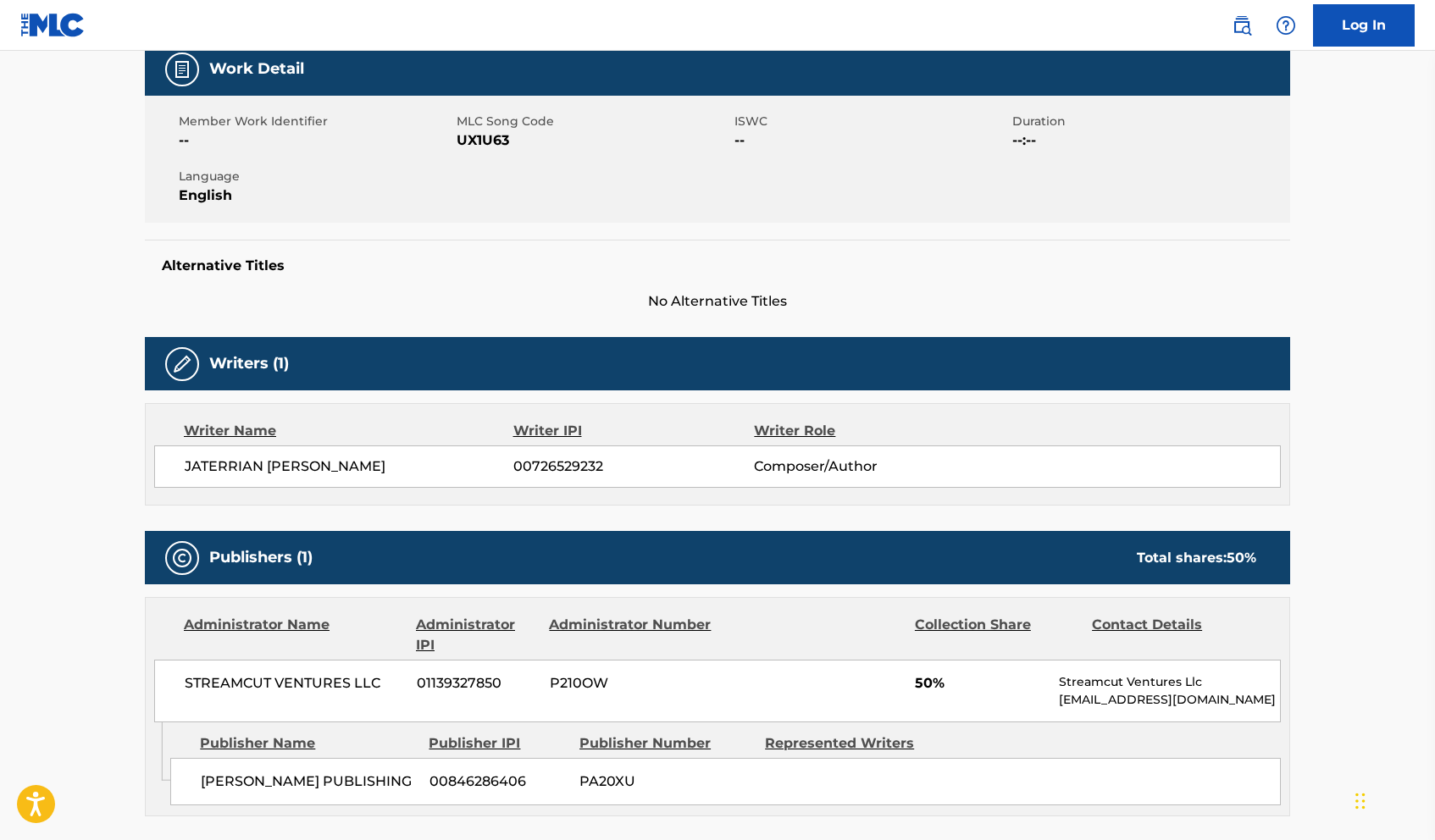
scroll to position [258, 0]
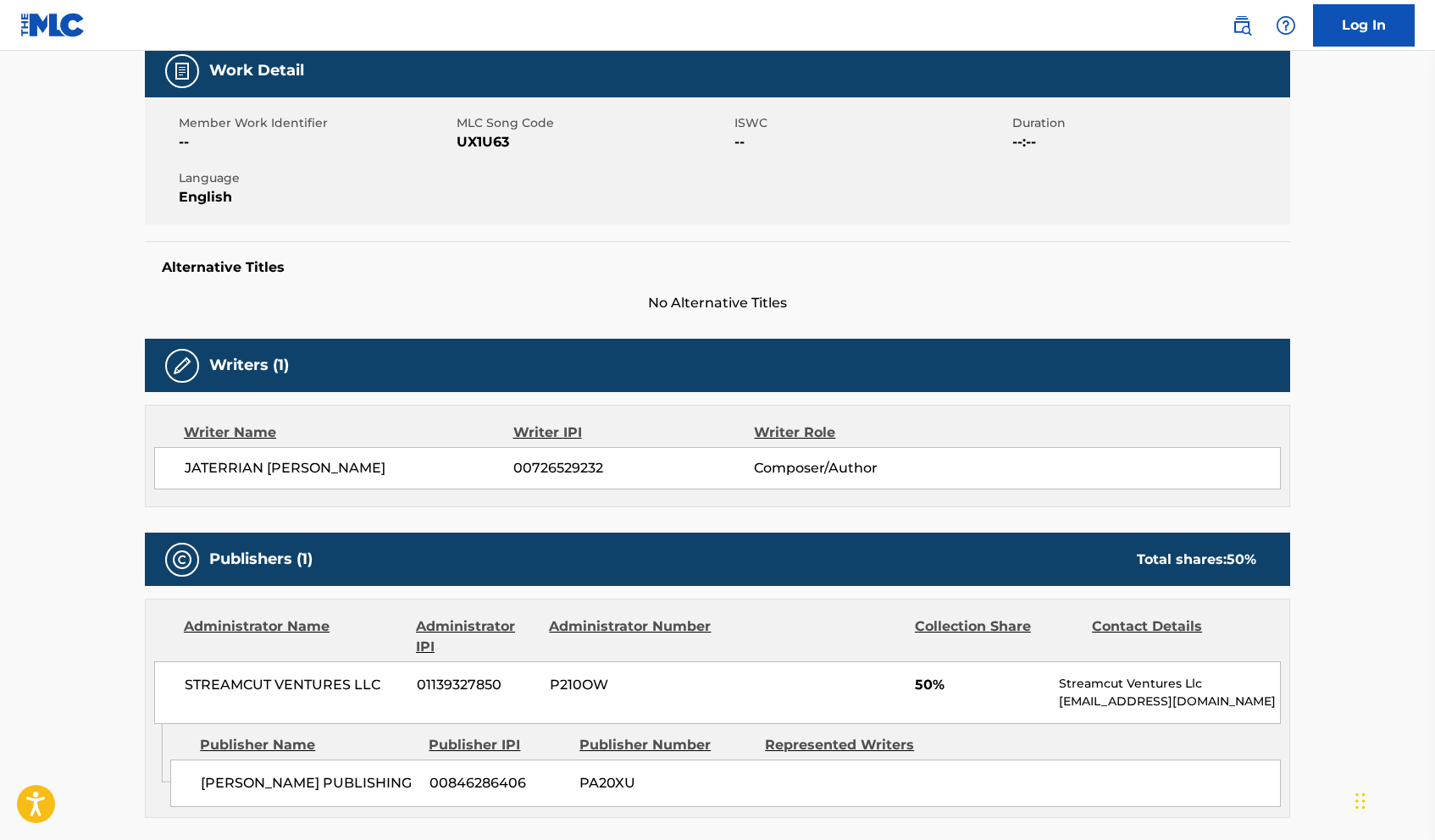
drag, startPoint x: 400, startPoint y: 474, endPoint x: 159, endPoint y: 472, distance: 241.0
click at [157, 472] on div "JATERRIAN LETRELLE HUDSON 00726529232 Composer/Author" at bounding box center [717, 468] width 1126 height 42
copy span "JATERRIAN LETRELLE HUDSON"
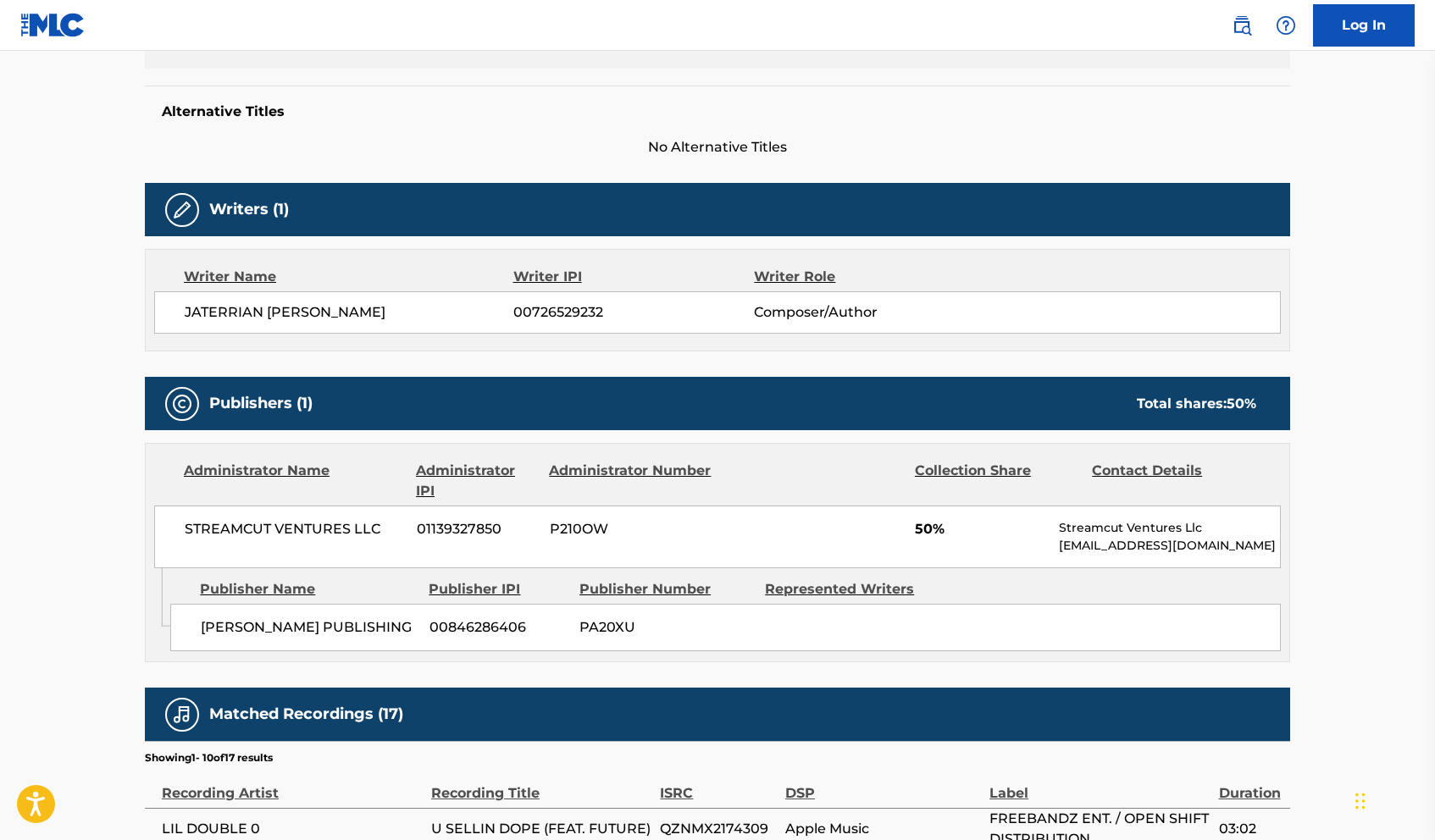
click at [589, 314] on span "00726529232" at bounding box center [634, 312] width 241 height 21
copy span "00726529232"
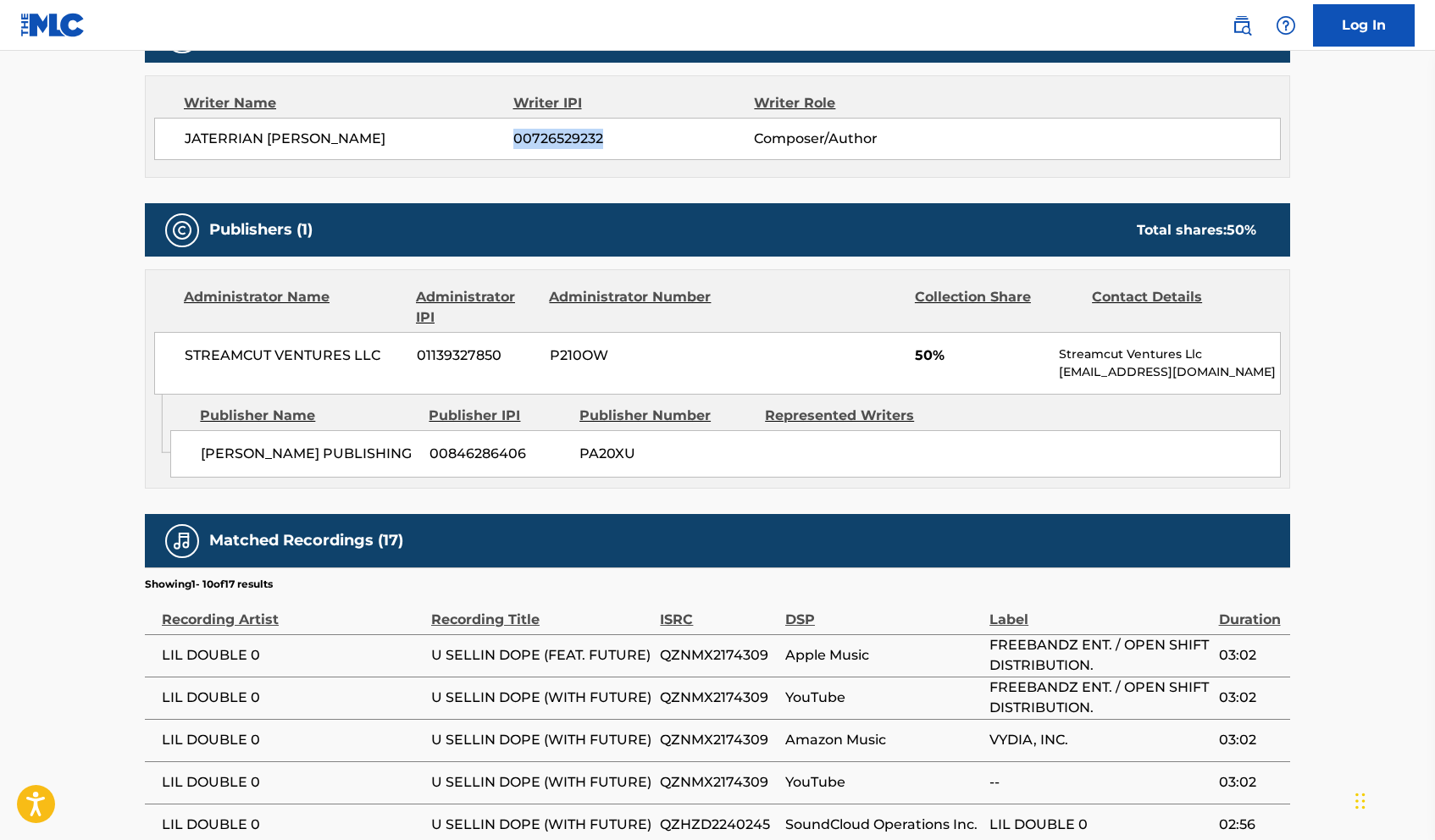
scroll to position [895, 0]
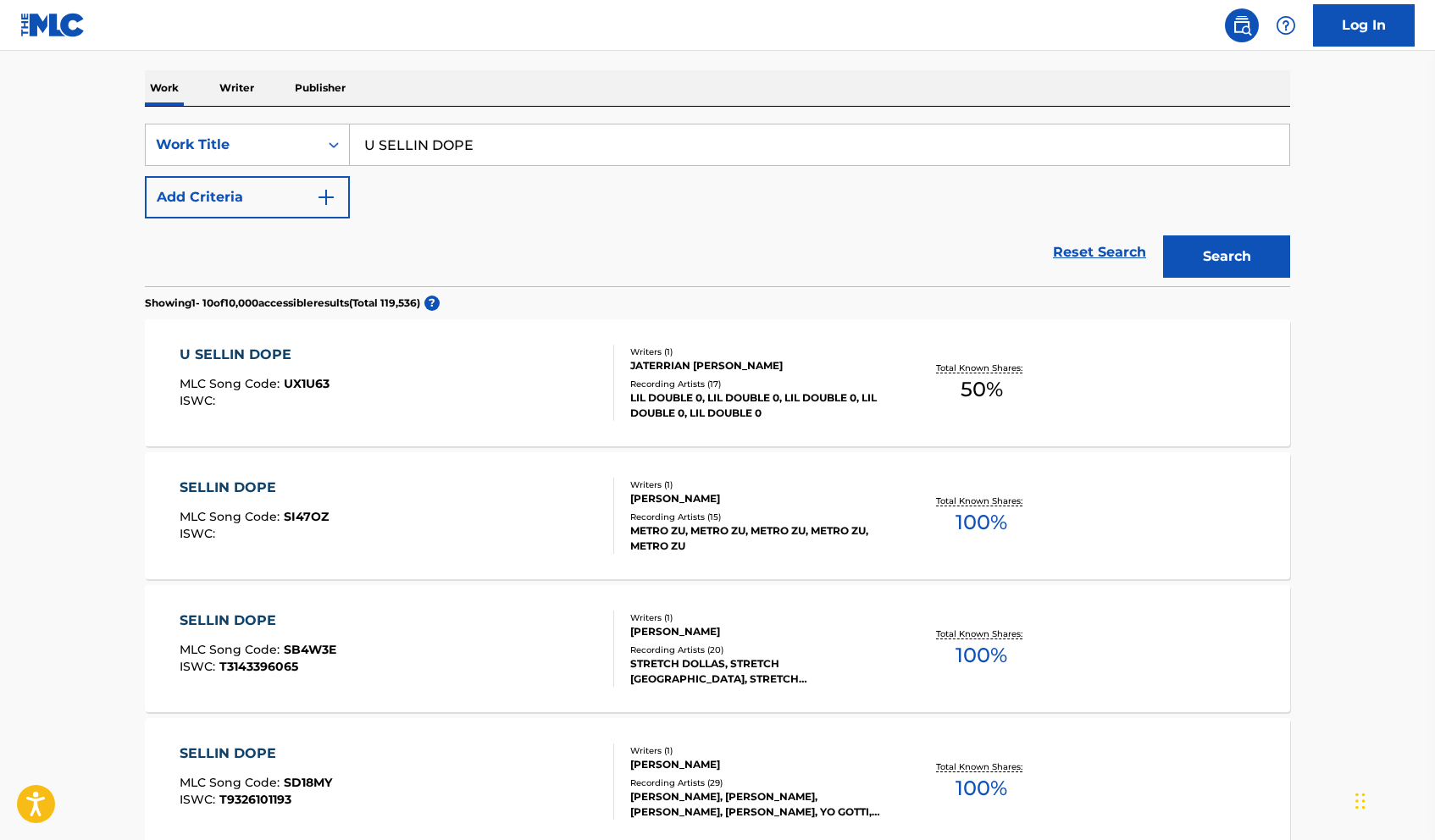
scroll to position [327, 0]
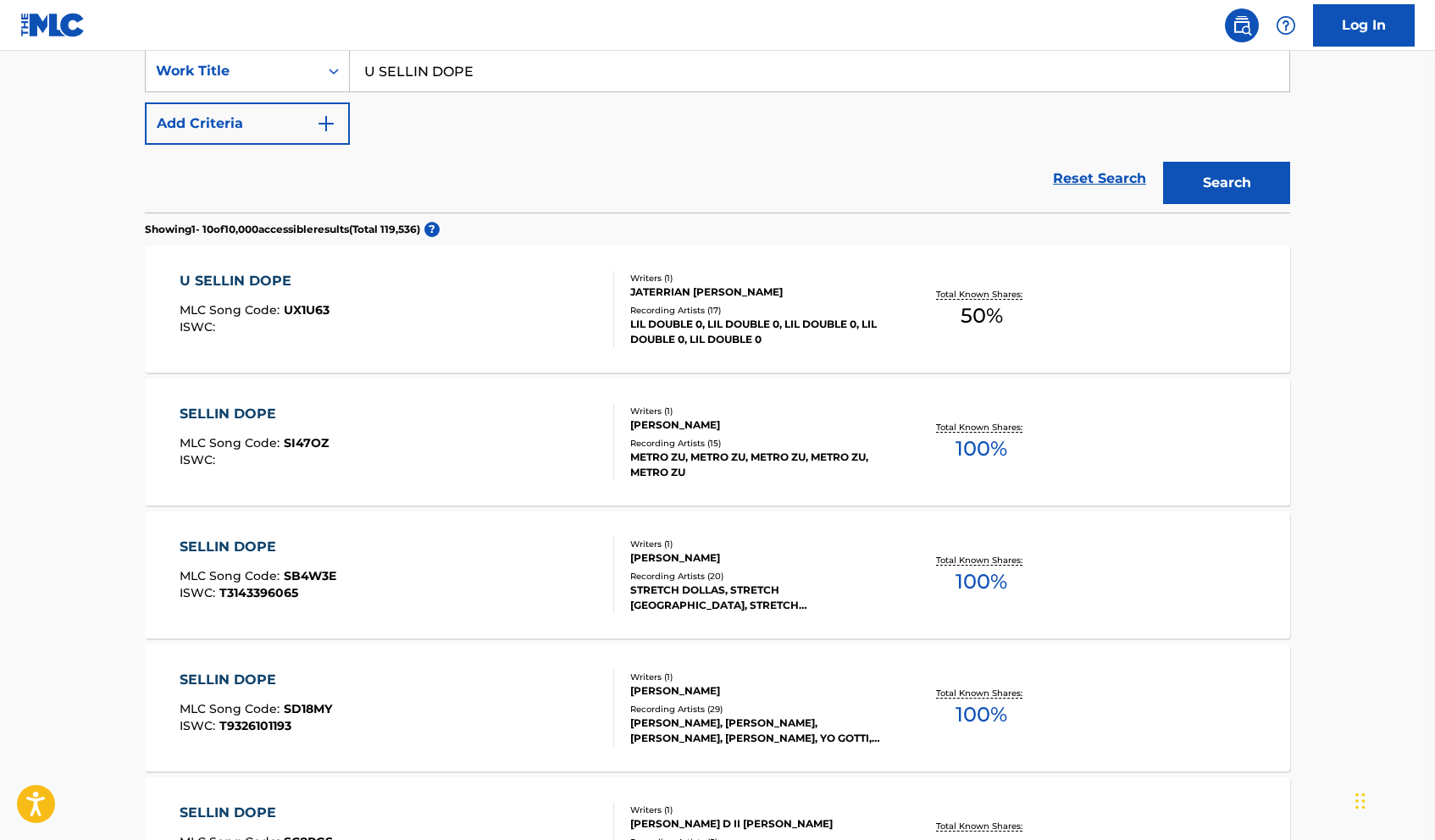
click at [646, 297] on div "JATERRIAN LETRELLE HUDSON" at bounding box center [758, 292] width 256 height 15
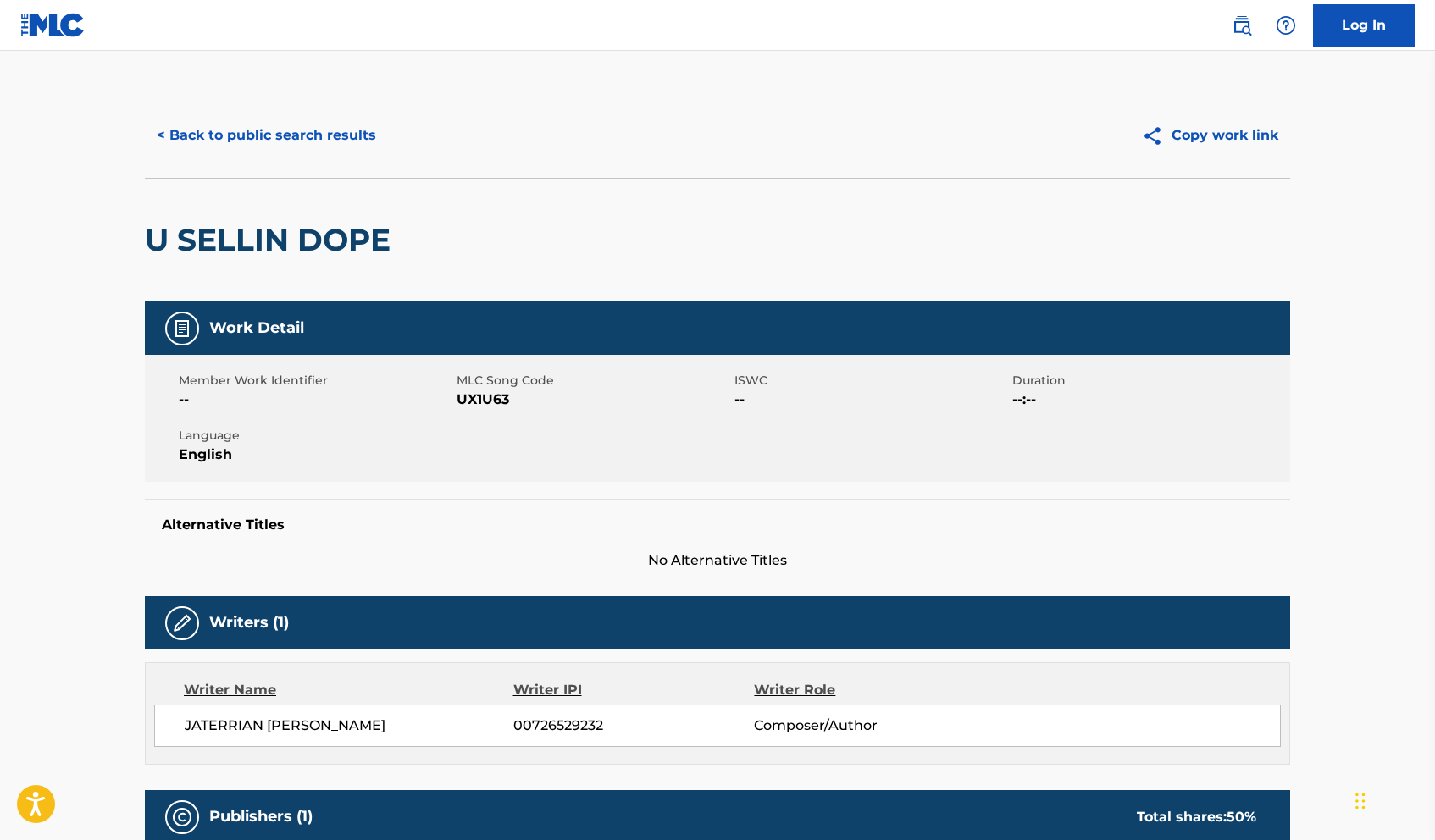
click at [228, 150] on button "< Back to public search results" at bounding box center [266, 135] width 243 height 42
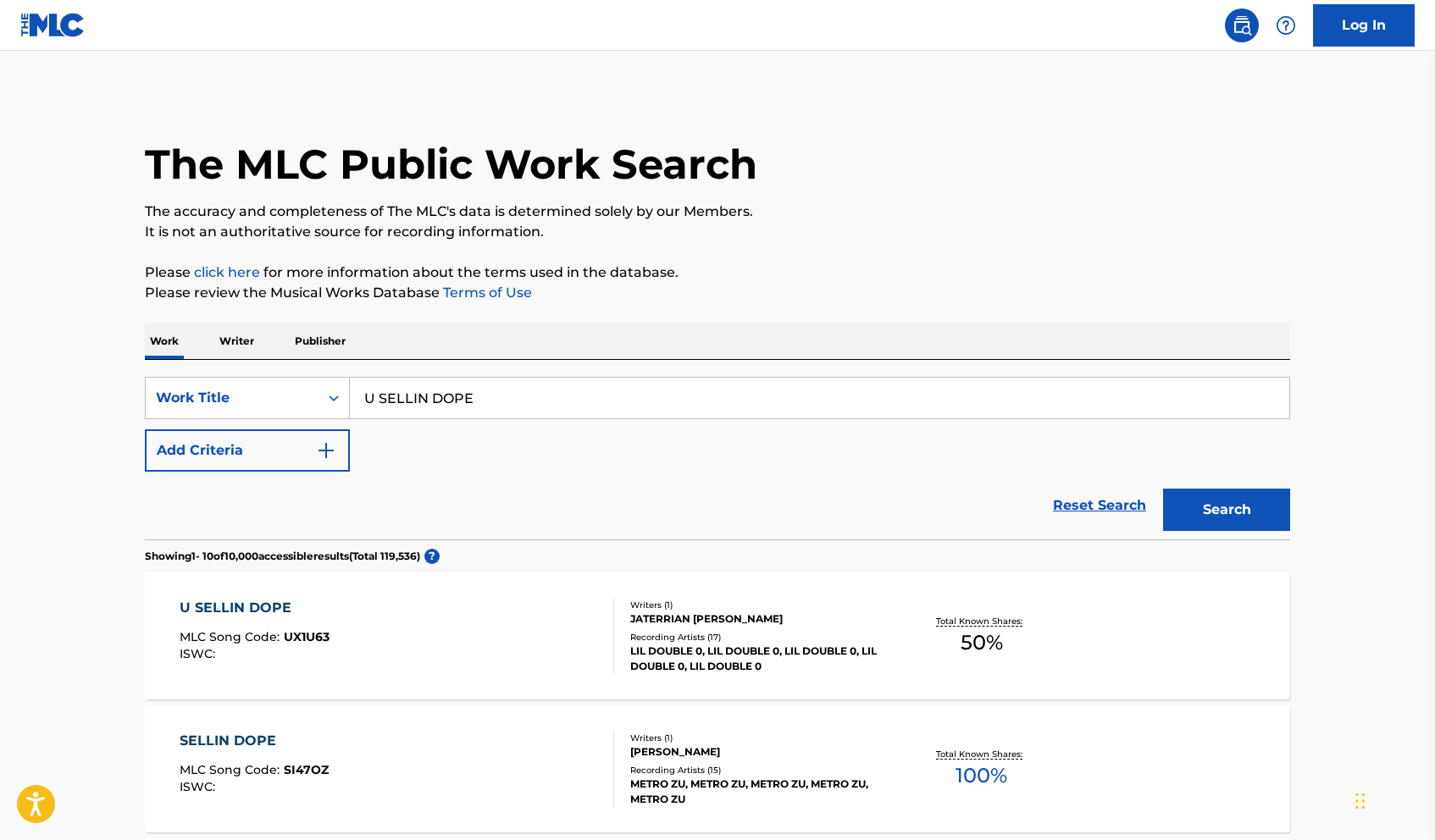
scroll to position [327, 0]
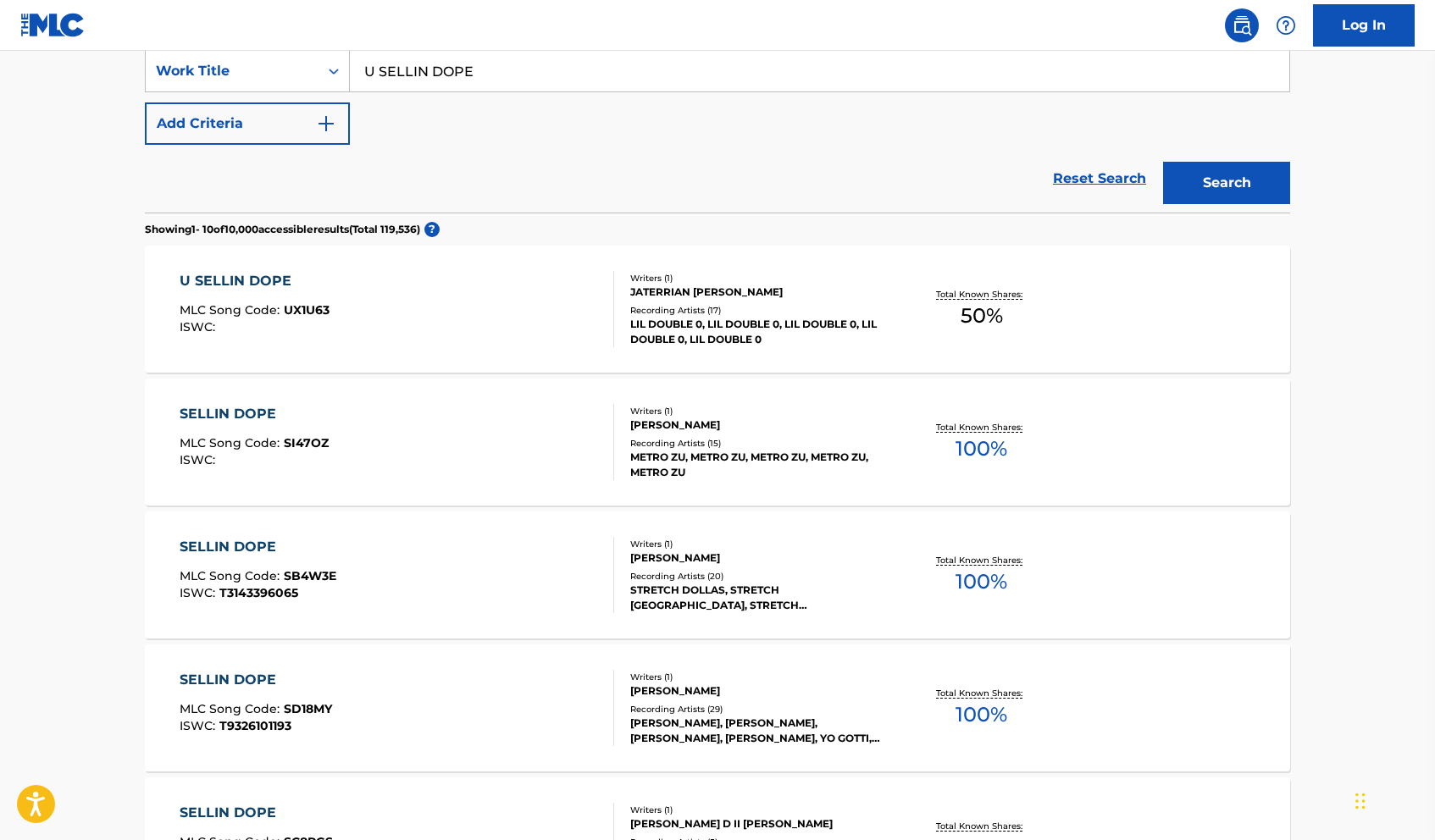
click at [510, 74] on input "U SELLIN DOPE" at bounding box center [819, 71] width 939 height 41
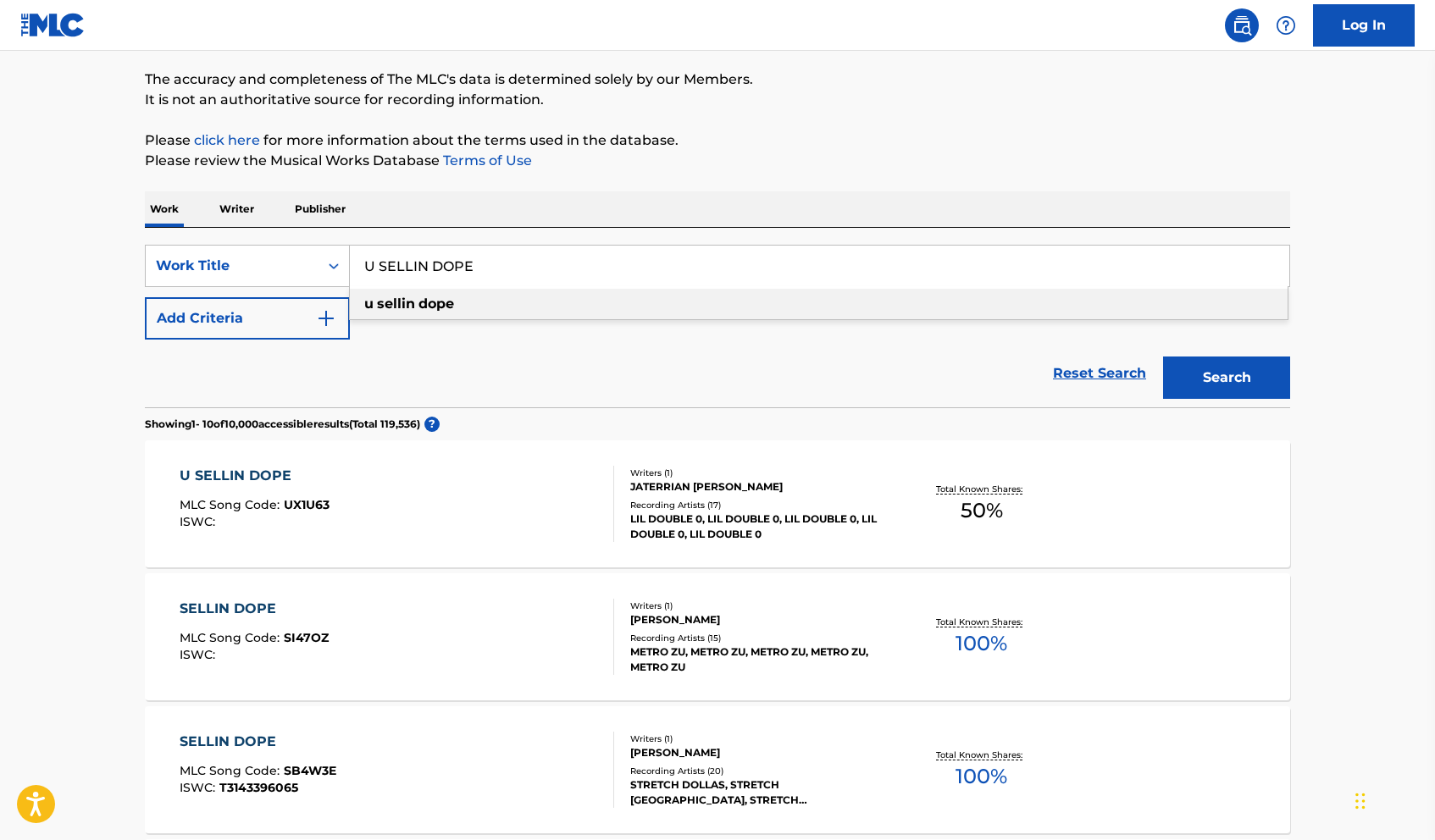
scroll to position [0, 0]
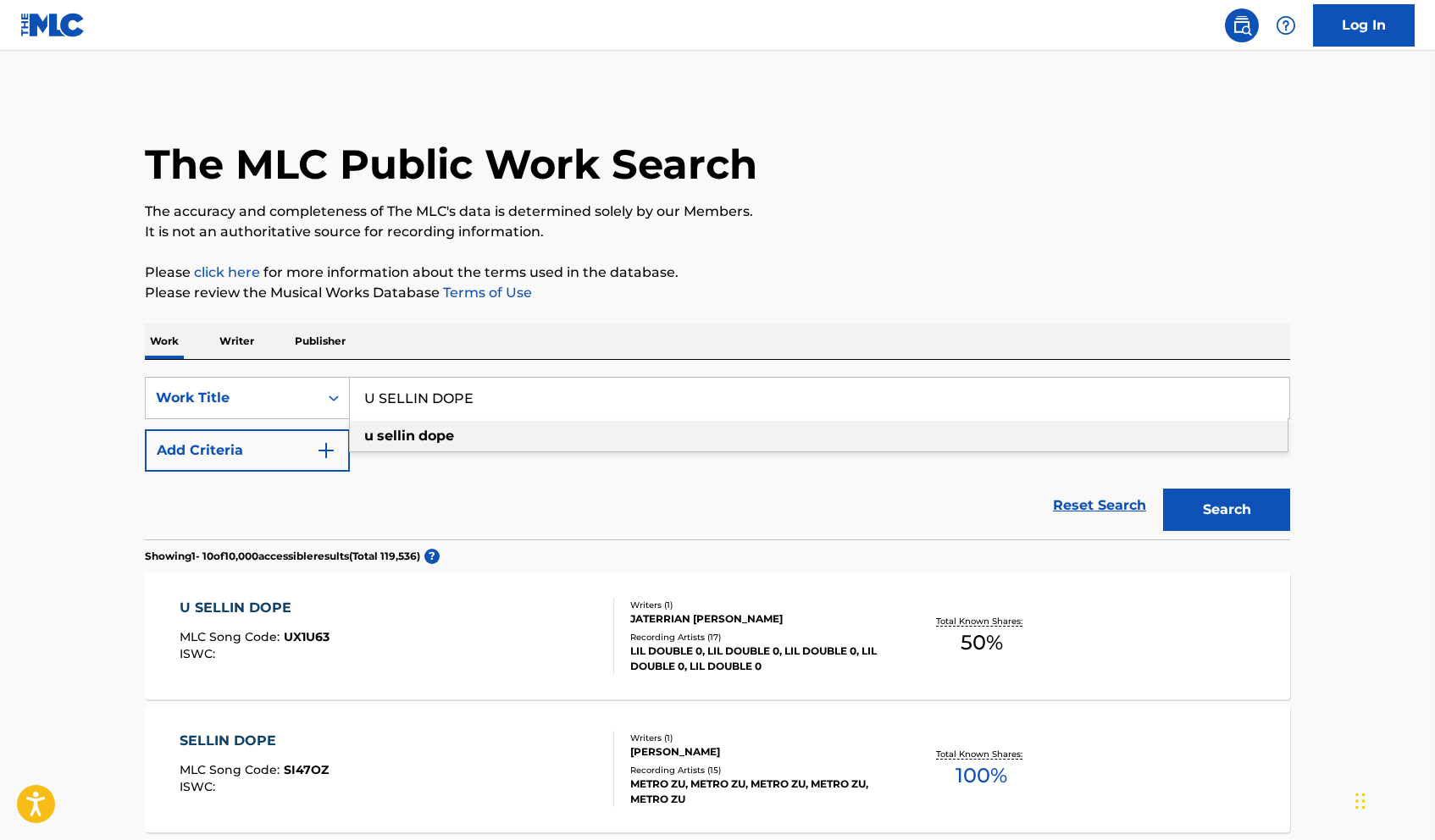
click at [272, 329] on div "Work Writer Publisher" at bounding box center [717, 342] width 1145 height 36
click at [249, 330] on p "Writer" at bounding box center [236, 342] width 45 height 36
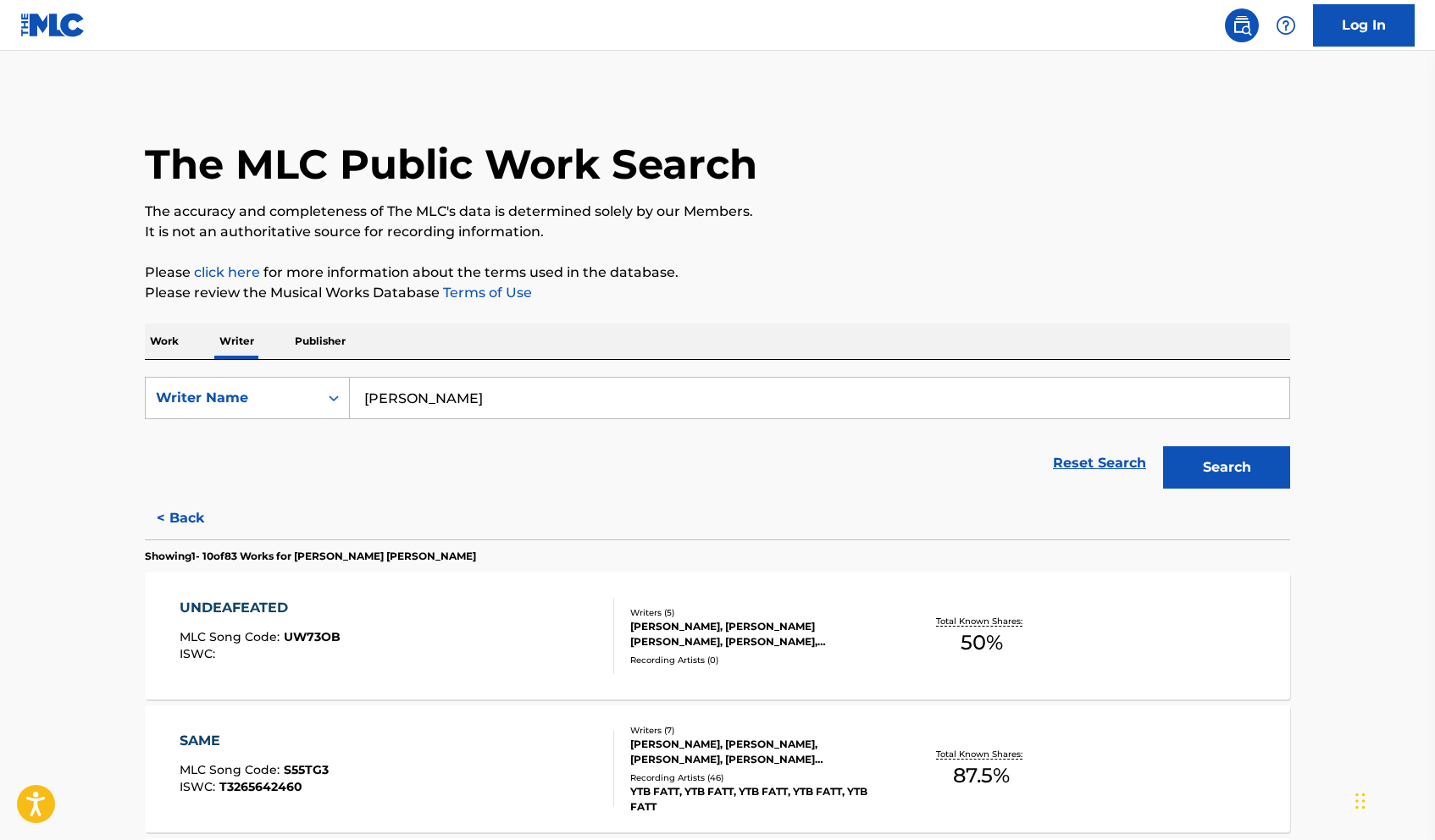
click at [533, 378] on input "jaterrian hudson" at bounding box center [819, 399] width 939 height 41
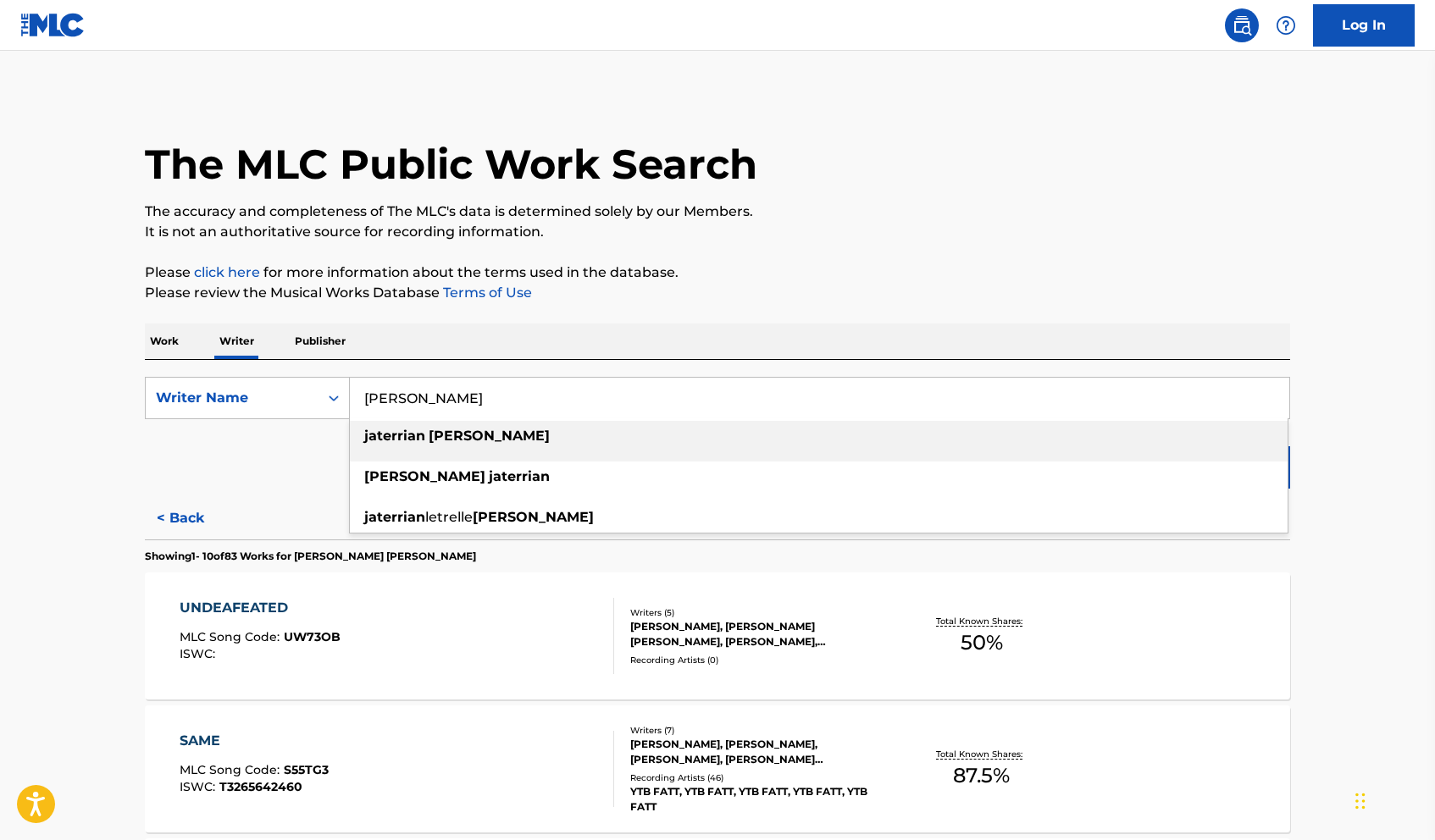
paste input "Wyatt Sanders"
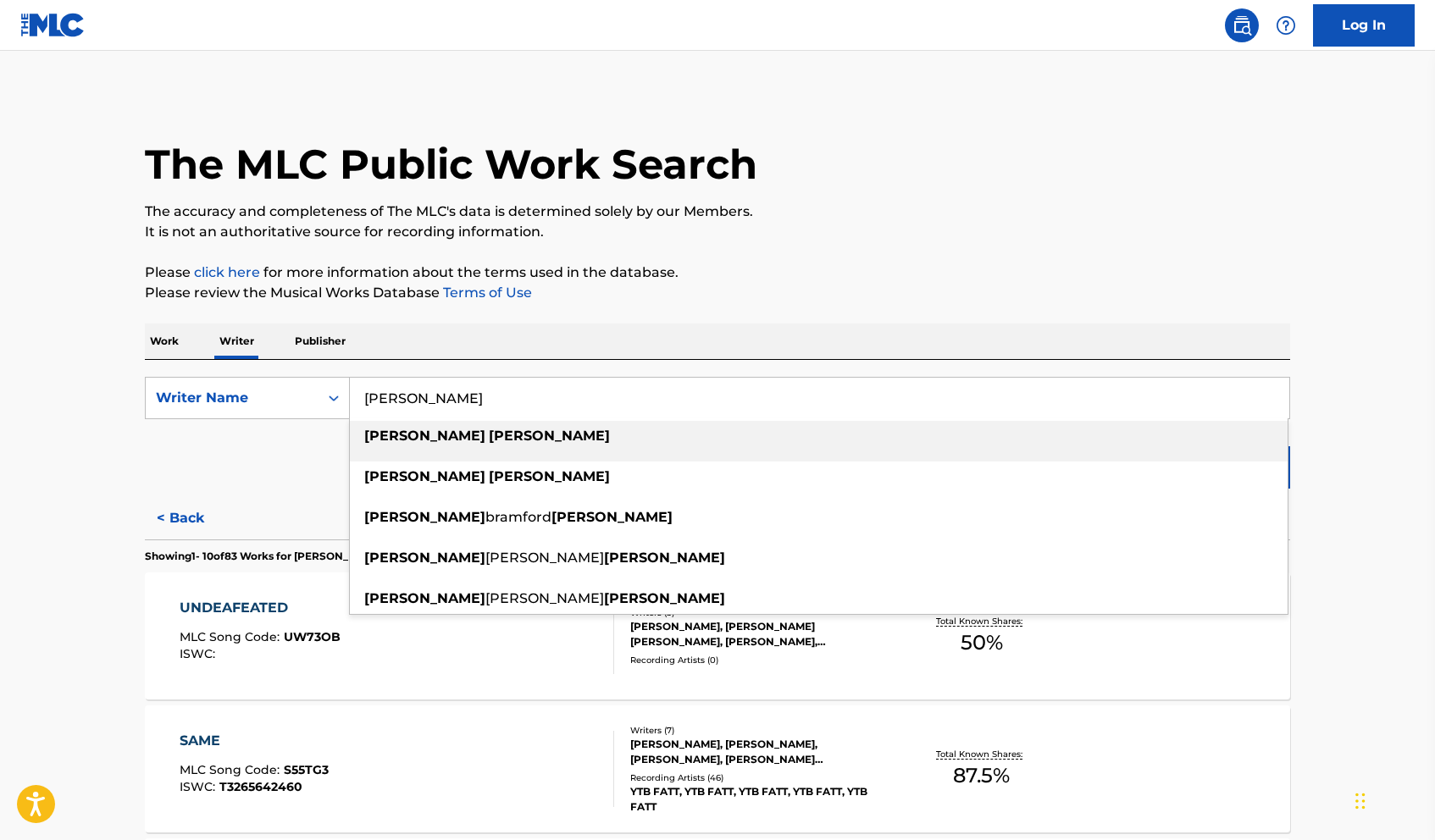
click at [532, 391] on input "Wyatt Sanders" at bounding box center [819, 399] width 939 height 41
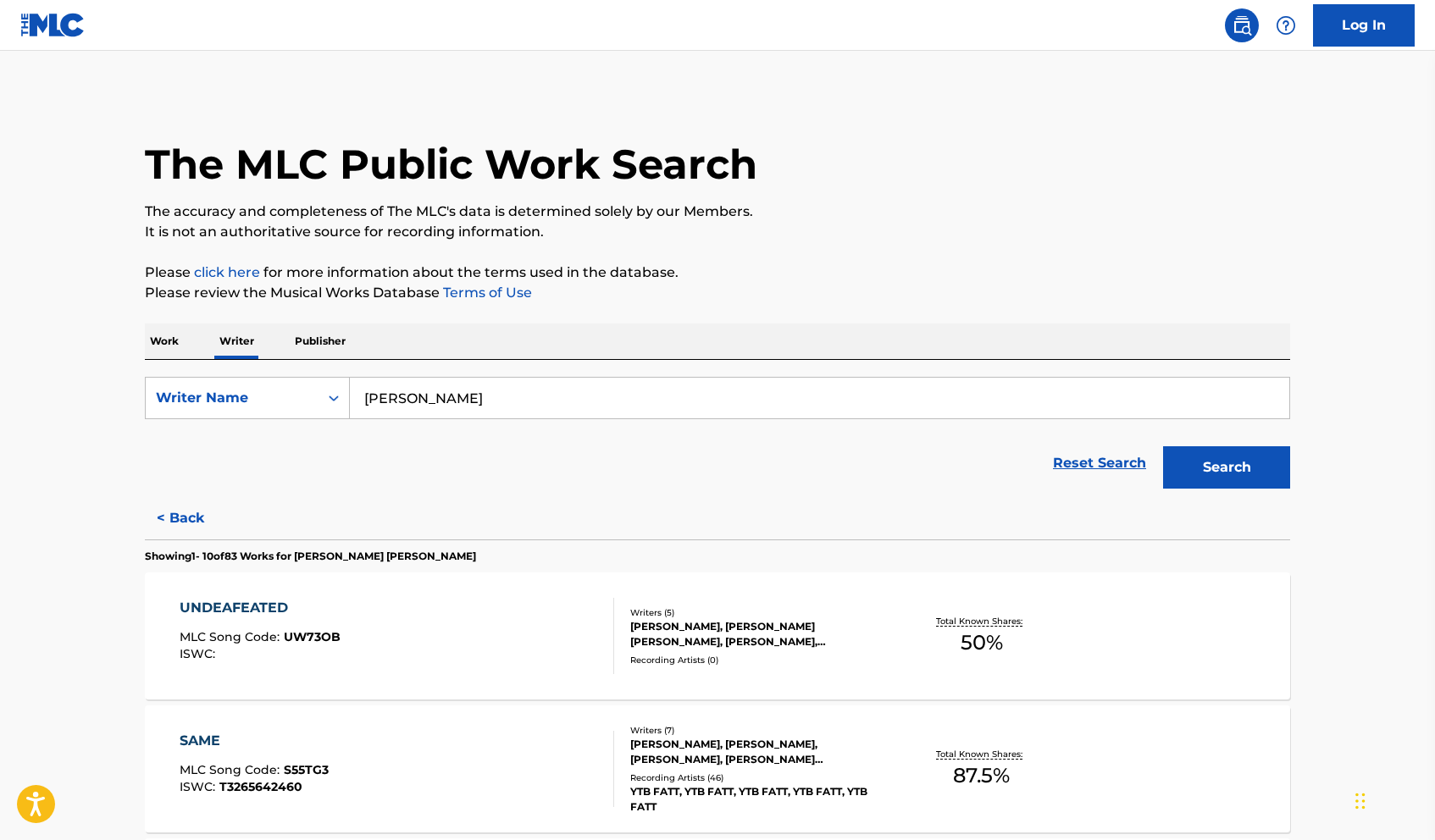
type input "[PERSON_NAME]"
click at [1143, 490] on div "Search" at bounding box center [1223, 464] width 136 height 68
click at [1143, 478] on button "Search" at bounding box center [1226, 467] width 127 height 42
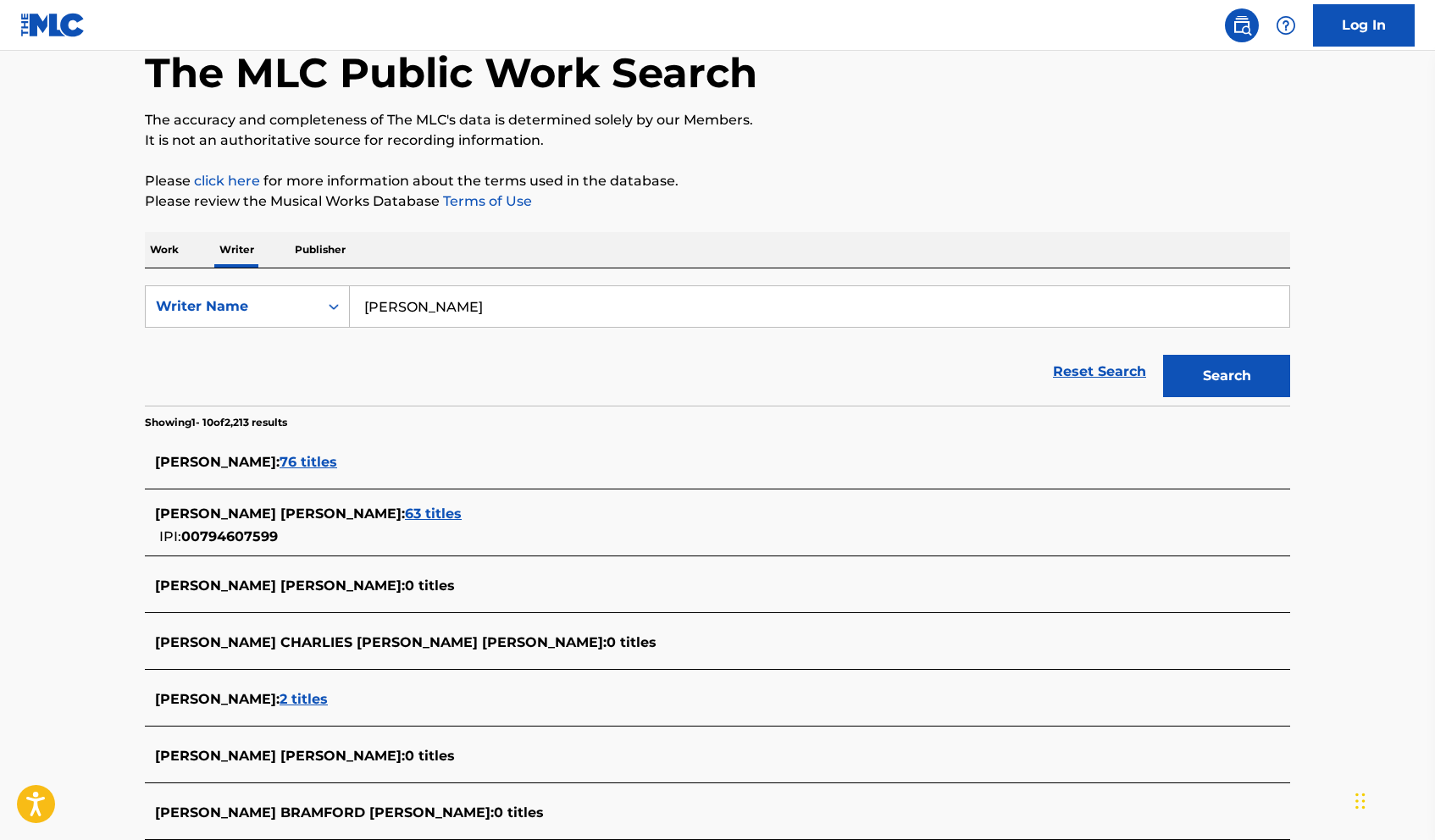
scroll to position [142, 0]
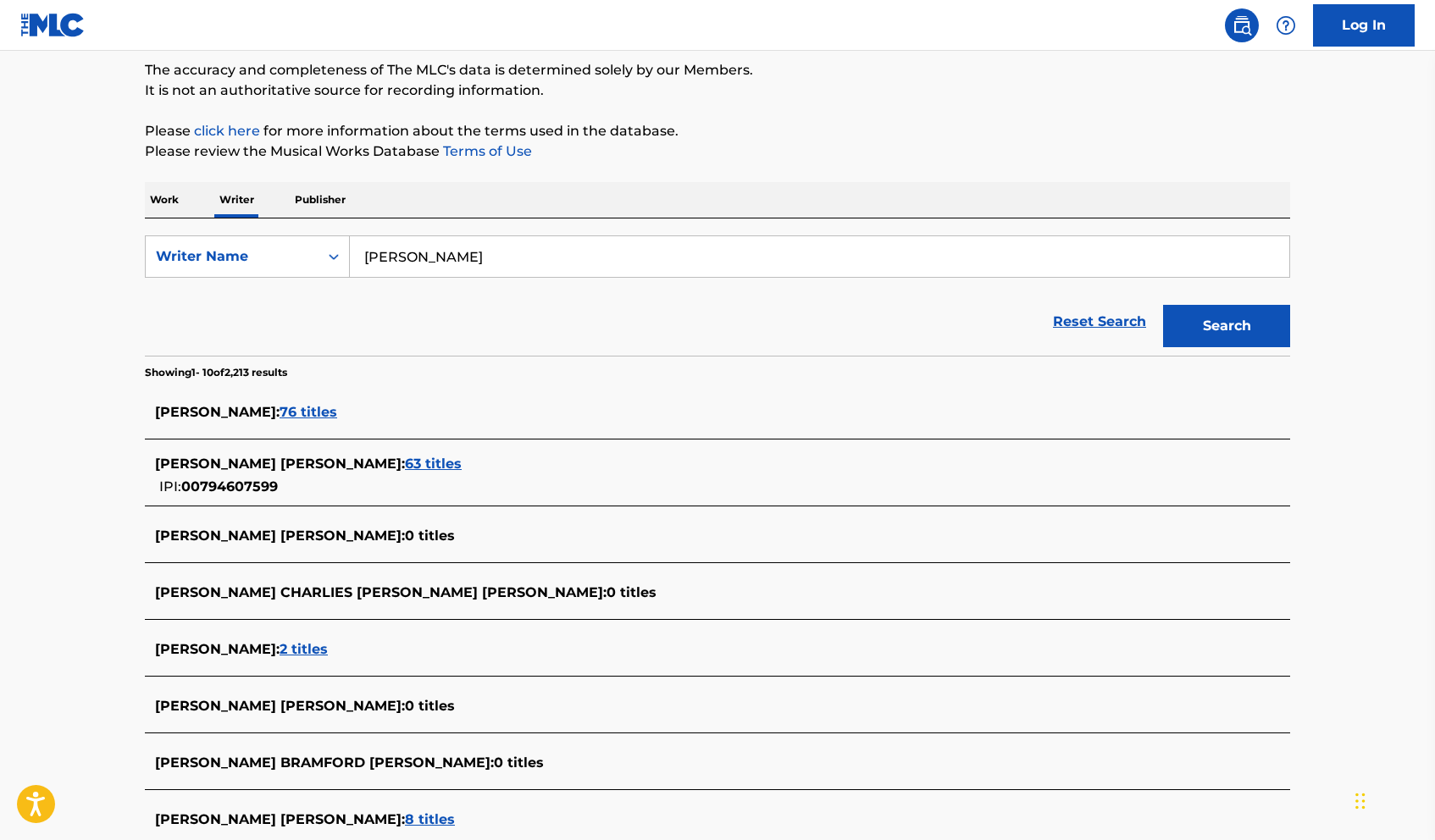
click at [175, 411] on span "WYATT SANDERS :" at bounding box center [218, 412] width 125 height 16
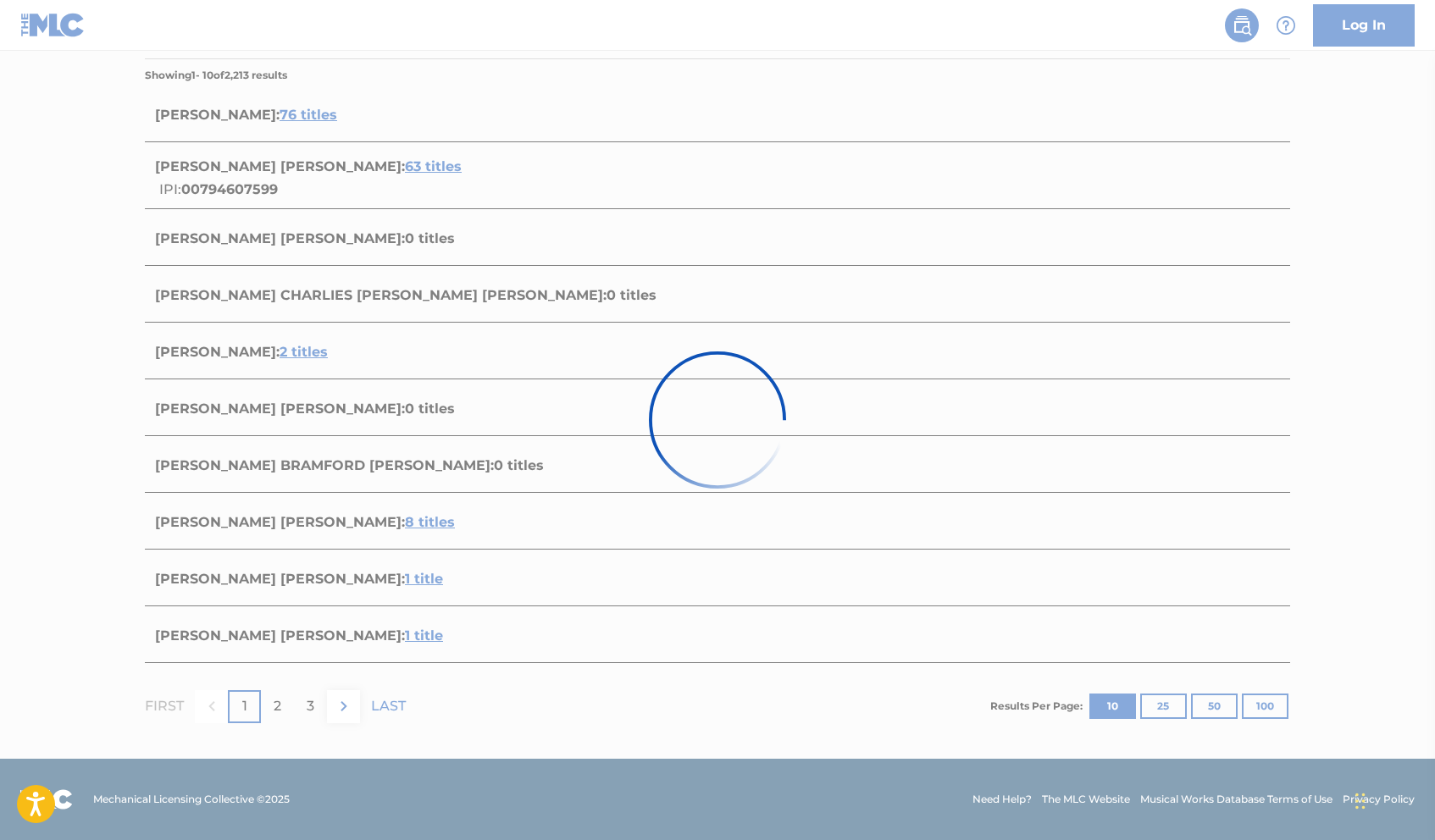
scroll to position [0, 0]
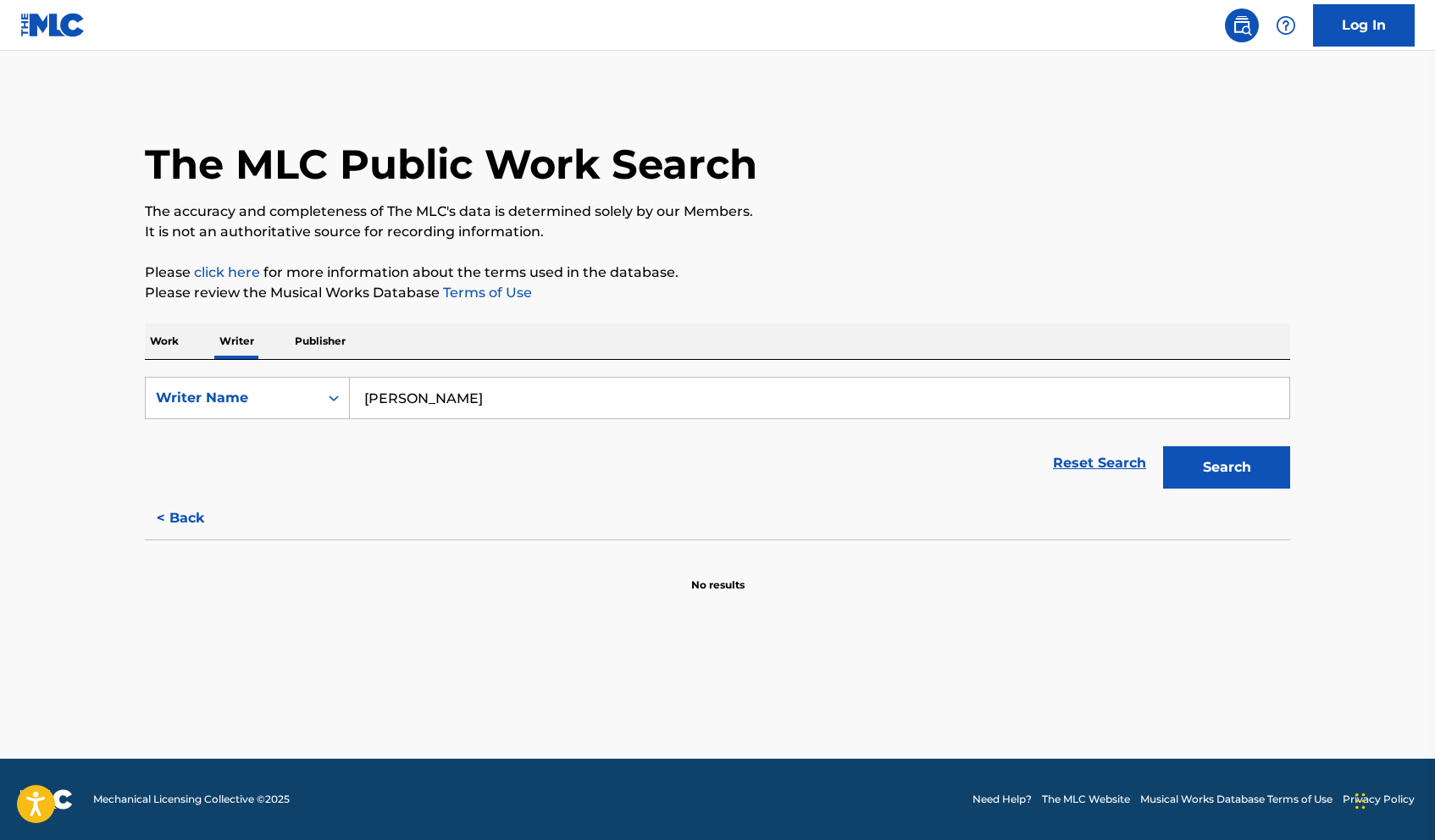
click at [176, 341] on p "Work" at bounding box center [164, 342] width 39 height 36
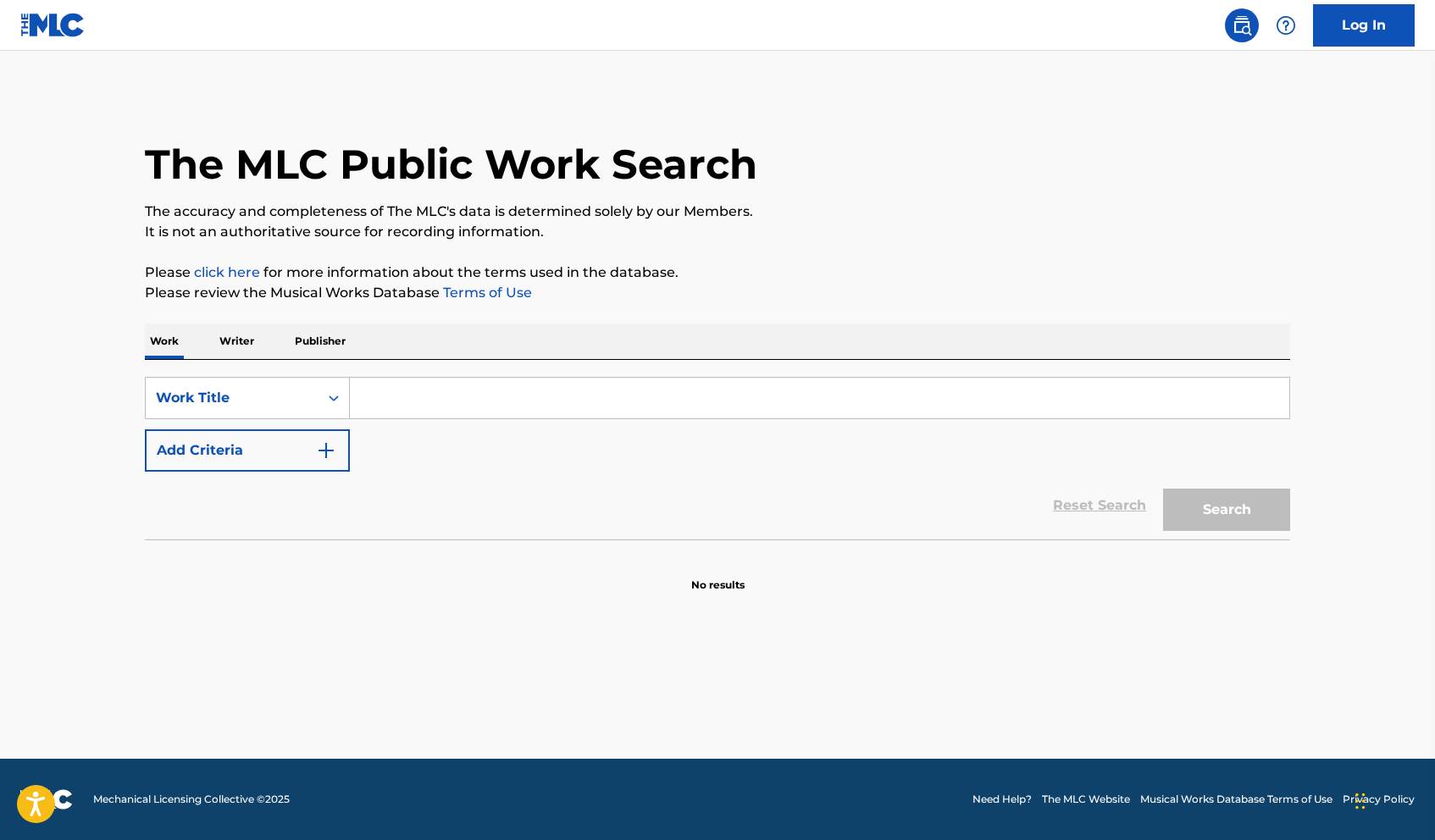
click at [439, 391] on input "Search Form" at bounding box center [819, 399] width 939 height 41
paste input "MY YOUTH"
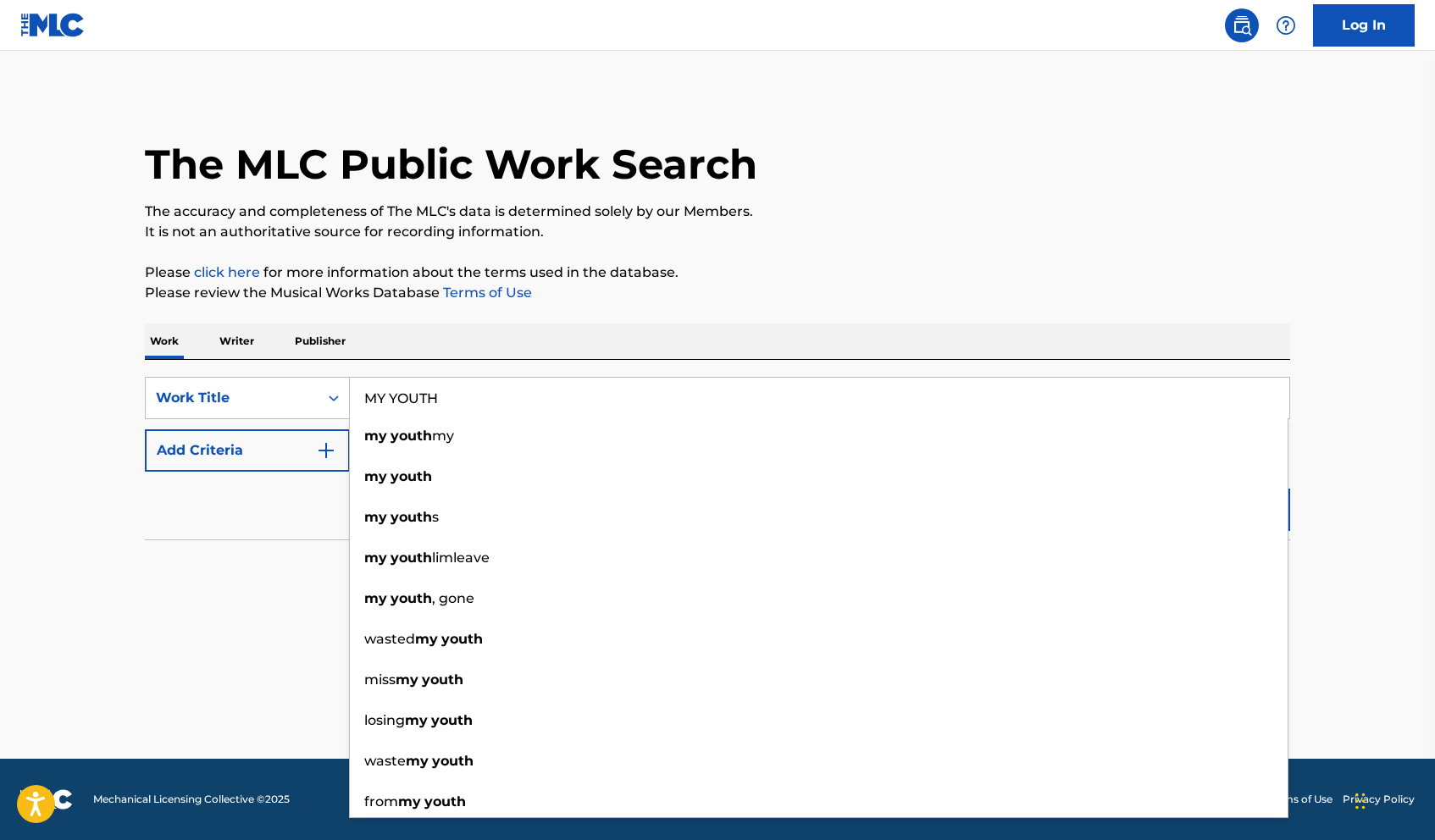
type input "MY YOUTH"
click at [224, 462] on button "Add Criteria" at bounding box center [247, 450] width 205 height 42
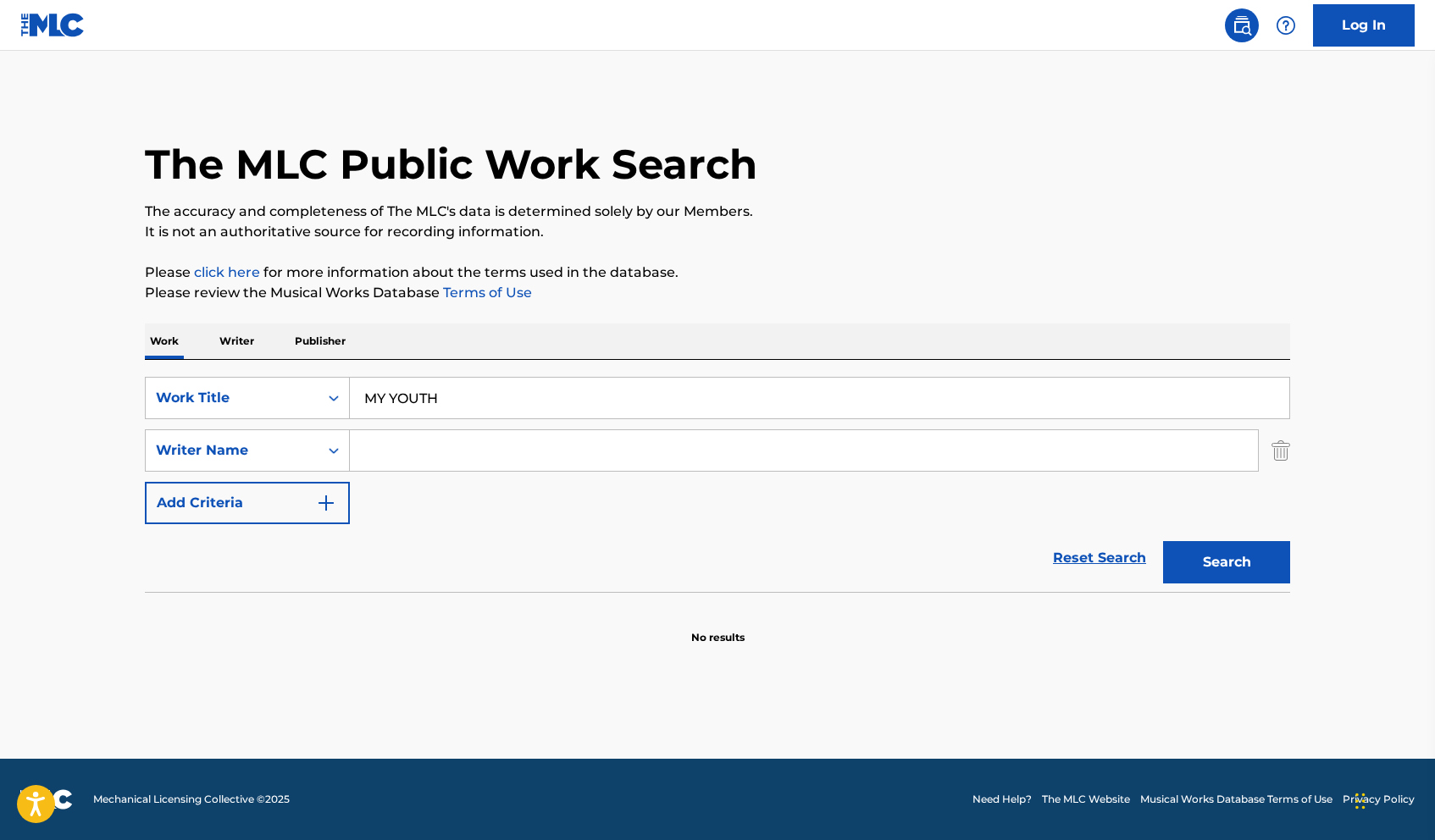
click at [423, 431] on input "Search Form" at bounding box center [804, 451] width 908 height 41
type input "[PERSON_NAME]"
click at [1143, 541] on button "Search" at bounding box center [1226, 562] width 127 height 42
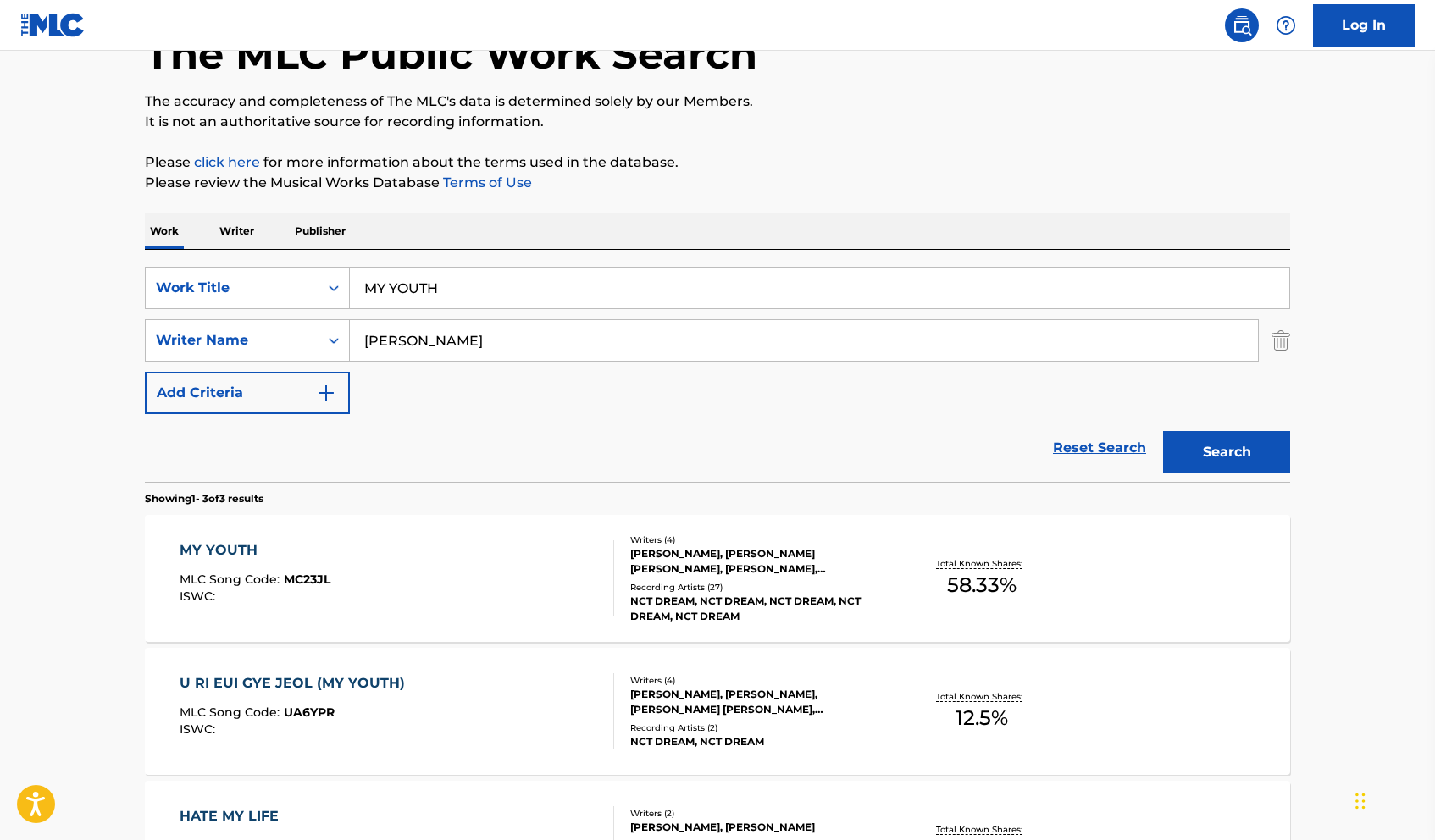
scroll to position [115, 0]
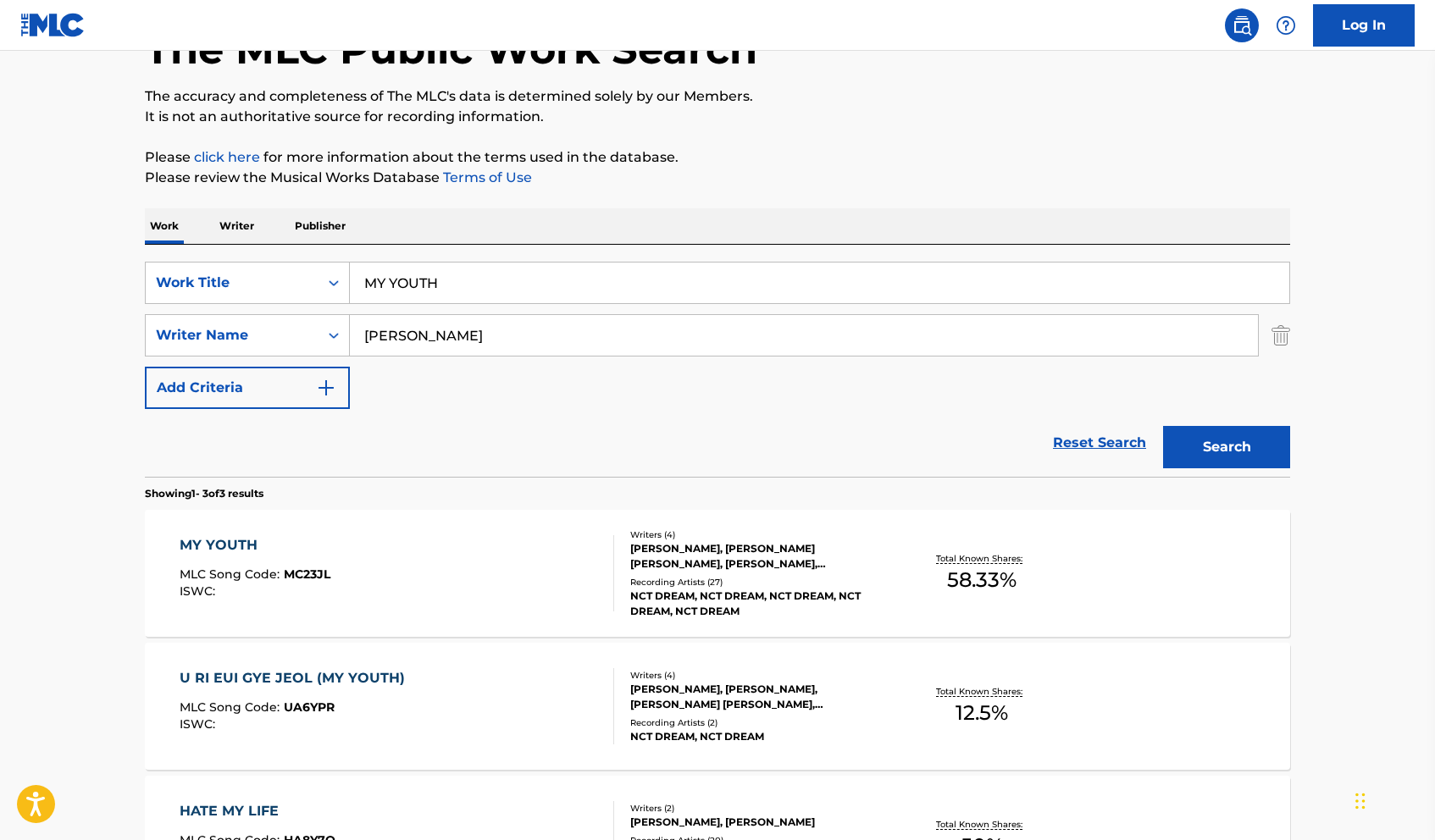
click at [529, 572] on div "MY YOUTH MLC Song Code : MC23JL ISWC :" at bounding box center [397, 572] width 435 height 76
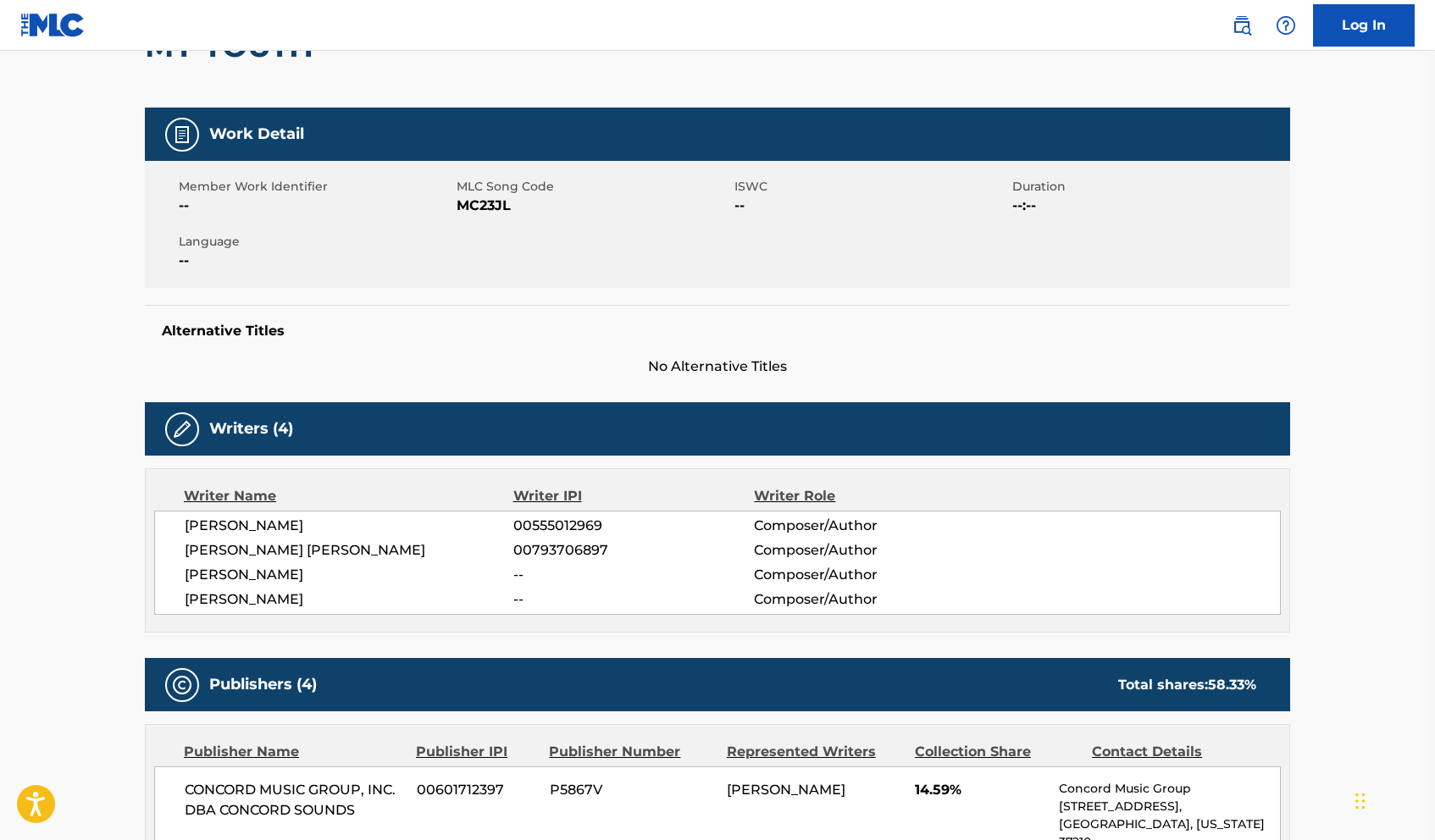
scroll to position [194, 0]
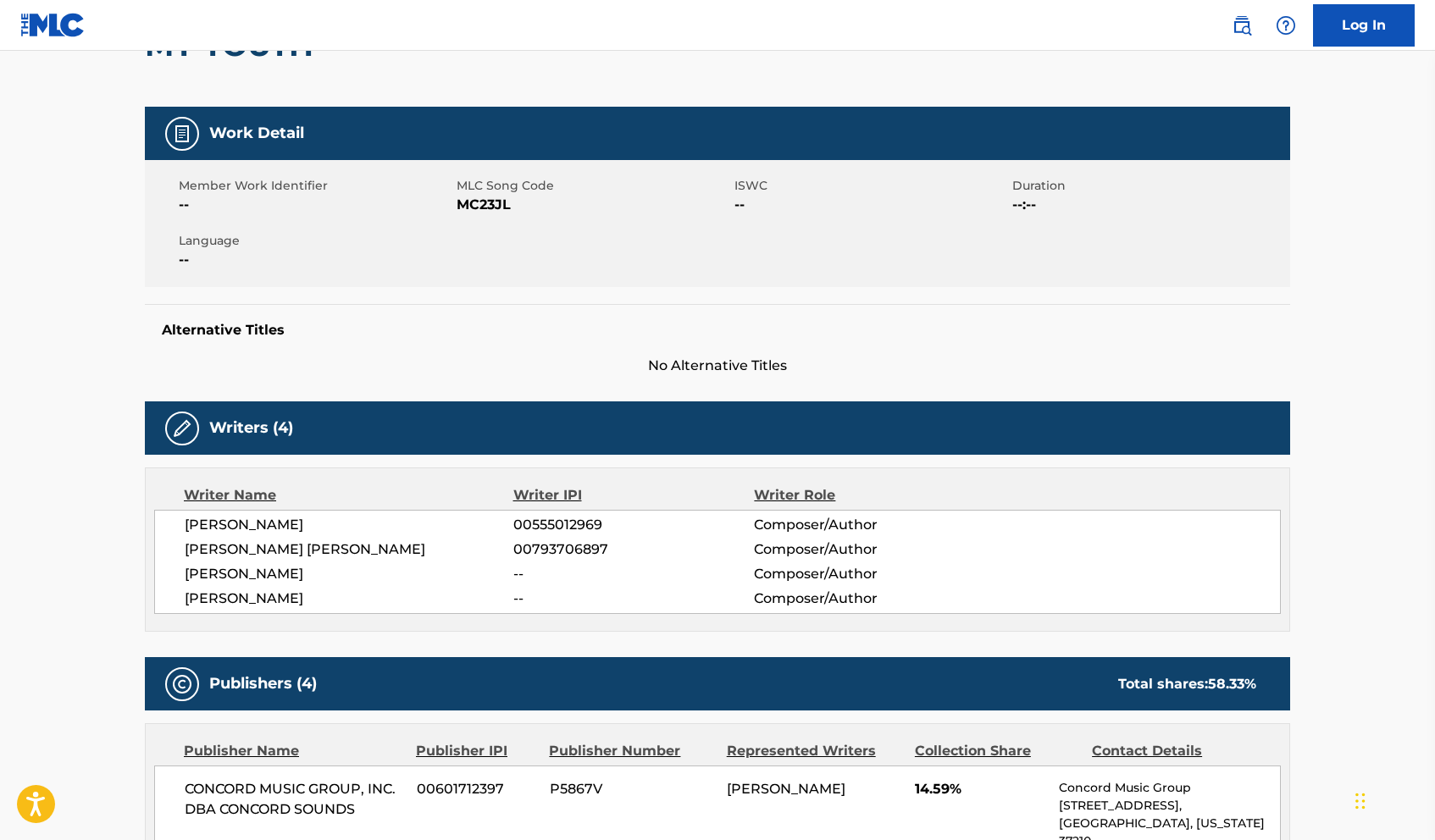
click at [326, 586] on div "SCOTT ANDREW EFFMAN 00555012969 Composer/Author DAVID BRADLEY JR WILSON 0079370…" at bounding box center [717, 562] width 1126 height 104
